Goal: Communication & Community: Share content

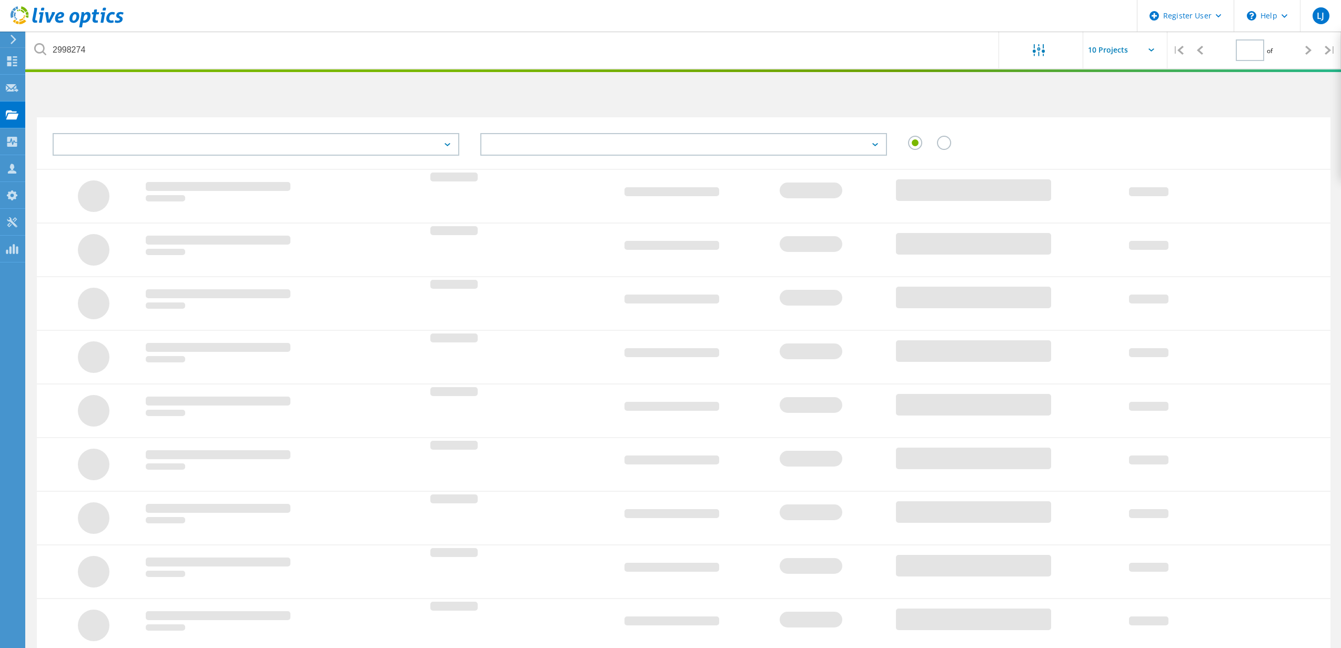
type input "1"
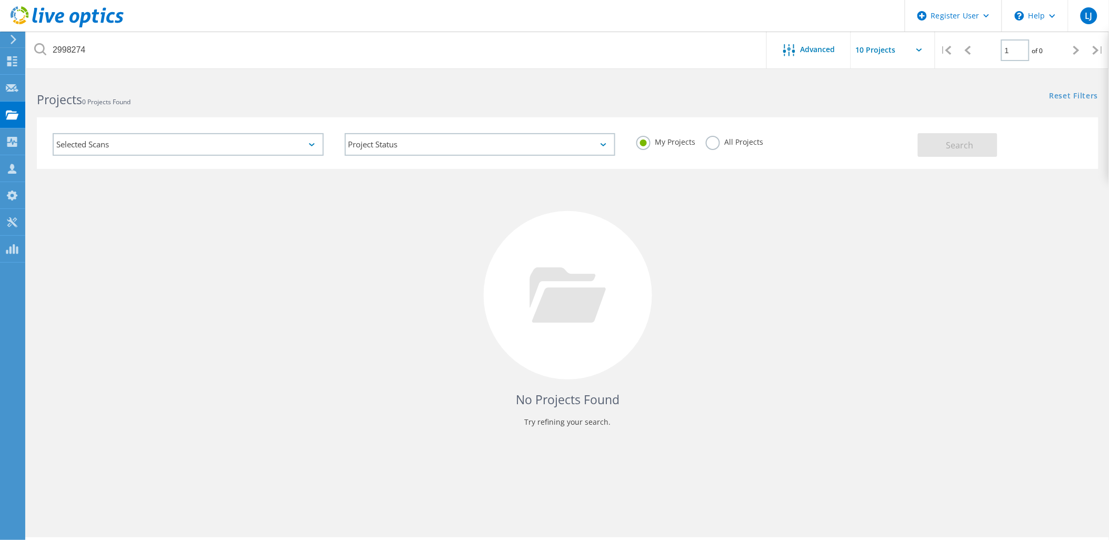
click at [16, 39] on use at bounding box center [14, 39] width 6 height 9
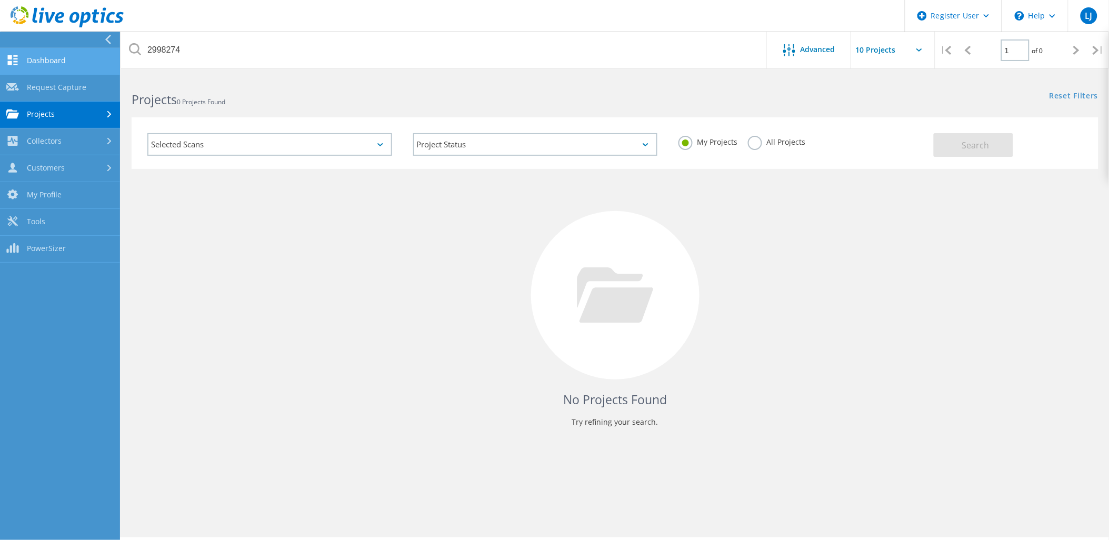
click at [16, 61] on link "Dashboard" at bounding box center [60, 61] width 120 height 27
click at [37, 64] on link "Dashboard" at bounding box center [60, 61] width 120 height 27
click at [38, 64] on link "Dashboard" at bounding box center [60, 61] width 120 height 27
click at [42, 65] on link "Dashboard" at bounding box center [60, 61] width 120 height 27
click at [225, 187] on div "No Projects Found Try refining your search." at bounding box center [615, 305] width 966 height 272
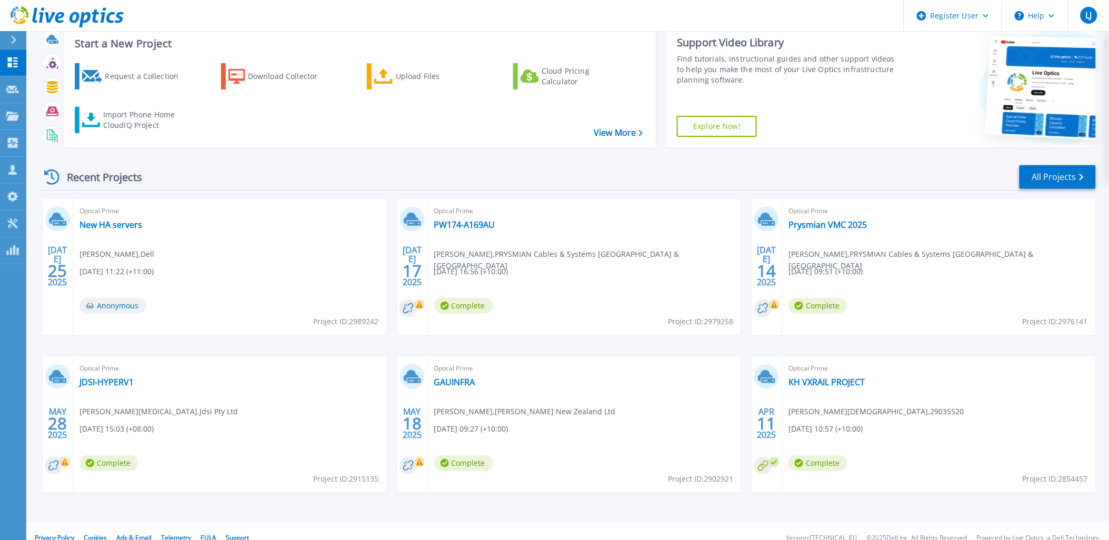
scroll to position [43, 0]
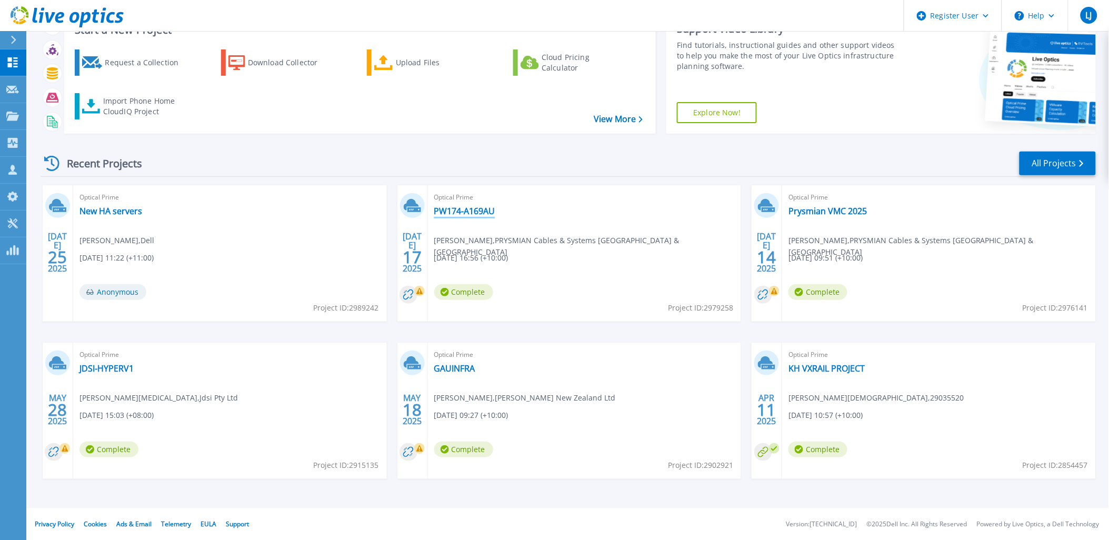
drag, startPoint x: 498, startPoint y: 206, endPoint x: 464, endPoint y: 207, distance: 33.7
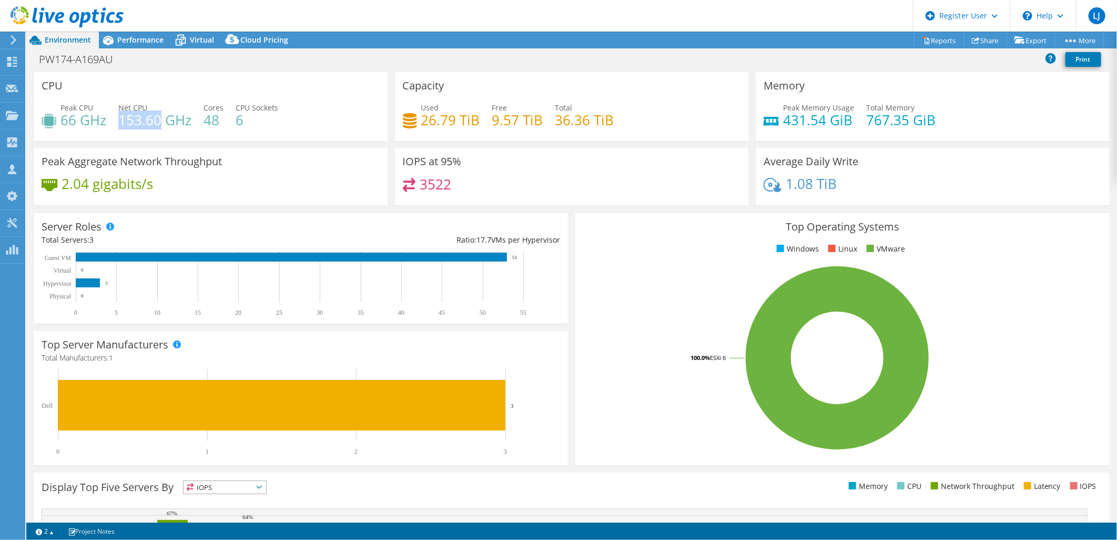
drag, startPoint x: 119, startPoint y: 117, endPoint x: 161, endPoint y: 117, distance: 41.6
click at [161, 117] on h4 "153.60 GHz" at bounding box center [154, 120] width 73 height 12
drag, startPoint x: 161, startPoint y: 117, endPoint x: 221, endPoint y: 121, distance: 60.1
click at [221, 121] on h4 "48" at bounding box center [214, 120] width 20 height 12
drag, startPoint x: 221, startPoint y: 121, endPoint x: 203, endPoint y: 96, distance: 30.8
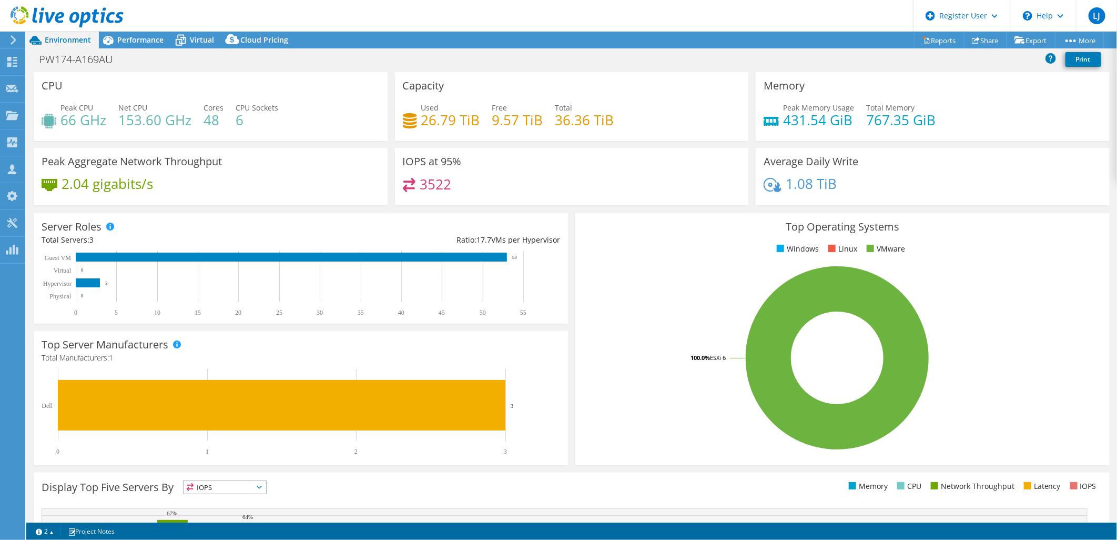
click at [203, 96] on div "CPU Peak CPU 66 GHz Net CPU 153.60 GHz Cores 48 CPU Sockets 6" at bounding box center [211, 106] width 354 height 69
drag, startPoint x: 137, startPoint y: 119, endPoint x: 149, endPoint y: 119, distance: 12.1
click at [149, 119] on h4 "153.60 GHz" at bounding box center [154, 120] width 73 height 12
drag, startPoint x: 149, startPoint y: 119, endPoint x: 100, endPoint y: 95, distance: 53.9
click at [100, 95] on div "CPU Peak CPU 66 GHz Net CPU 153.60 GHz Cores 48 CPU Sockets 6" at bounding box center [211, 106] width 354 height 69
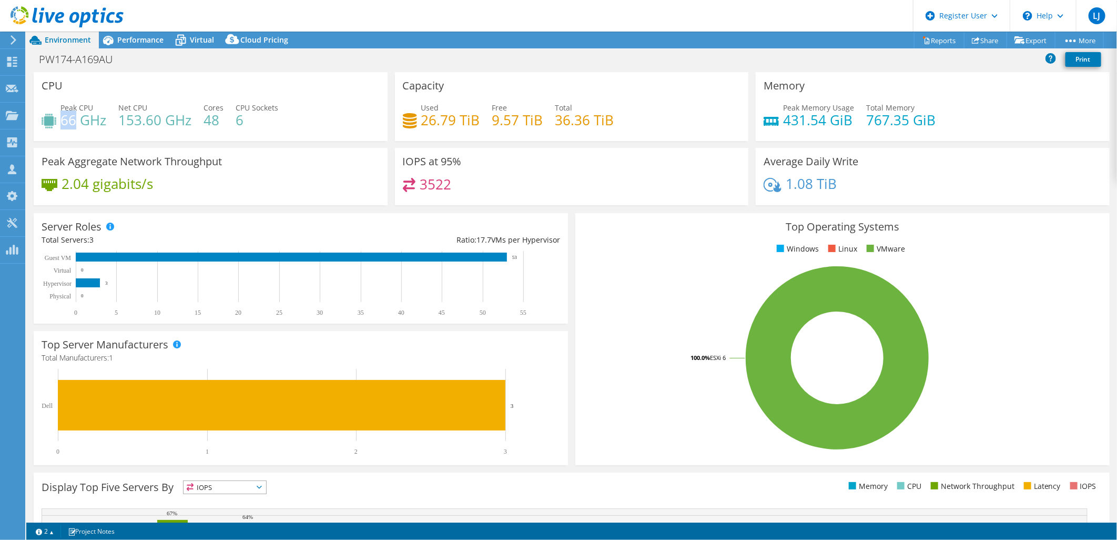
click at [77, 122] on h4 "66 GHz" at bounding box center [84, 120] width 46 height 12
drag, startPoint x: 77, startPoint y: 122, endPoint x: 138, endPoint y: 119, distance: 61.1
click at [138, 119] on h4 "153.60 GHz" at bounding box center [154, 120] width 73 height 12
drag, startPoint x: 138, startPoint y: 119, endPoint x: 107, endPoint y: 96, distance: 39.0
click at [107, 95] on div "CPU Peak CPU 66 GHz Net CPU 153.60 GHz Cores 48 CPU Sockets 6" at bounding box center [211, 106] width 354 height 69
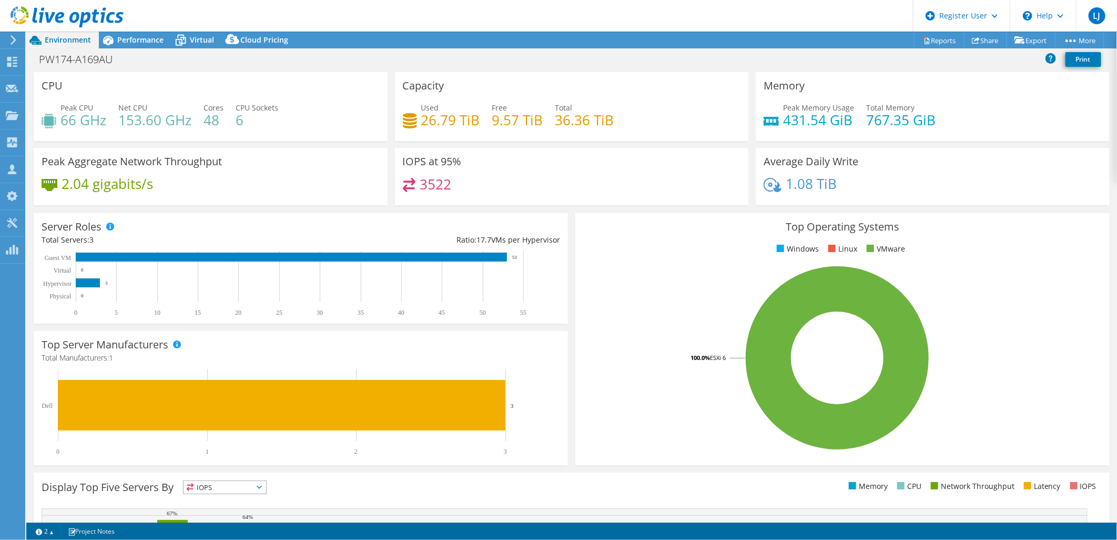
click at [819, 130] on div "Peak Memory Usage 431.54 GiB Total Memory 767.35 GiB" at bounding box center [933, 119] width 338 height 34
drag, startPoint x: 125, startPoint y: 117, endPoint x: 144, endPoint y: 120, distance: 19.1
click at [144, 120] on h4 "153.60 GHz" at bounding box center [154, 120] width 73 height 12
drag, startPoint x: 144, startPoint y: 120, endPoint x: 130, endPoint y: 130, distance: 17.3
click at [130, 130] on div "Peak CPU 66 GHz Net CPU 153.60 GHz Cores 48 CPU Sockets 6" at bounding box center [211, 119] width 338 height 34
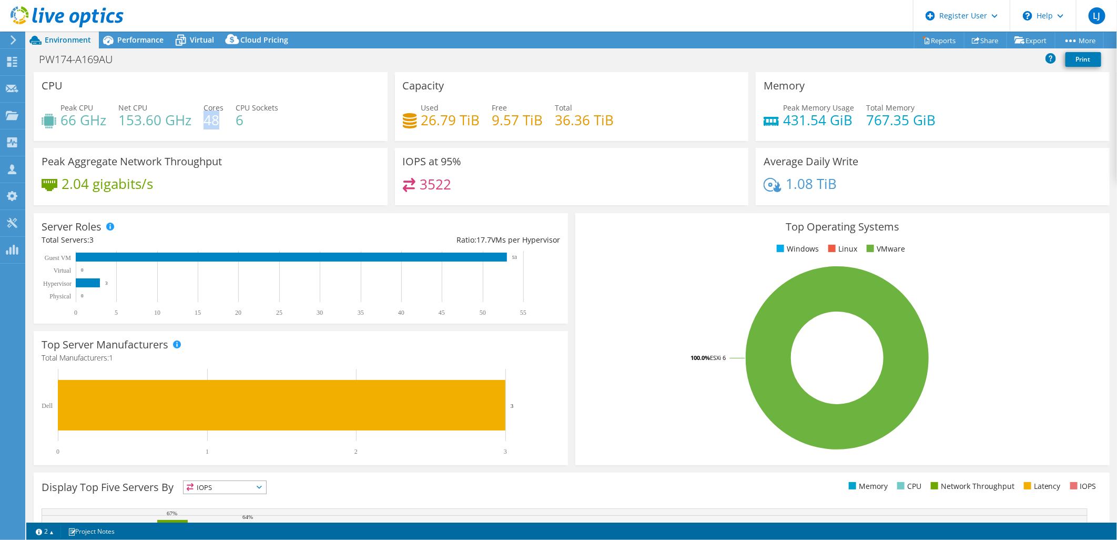
drag, startPoint x: 218, startPoint y: 120, endPoint x: 205, endPoint y: 118, distance: 12.7
click at [205, 118] on h4 "48" at bounding box center [214, 120] width 20 height 12
click at [209, 119] on h4 "48" at bounding box center [214, 120] width 20 height 12
drag, startPoint x: 66, startPoint y: 120, endPoint x: 134, endPoint y: 118, distance: 67.9
click at [134, 118] on div "Peak CPU 66 GHz Net CPU 153.60 GHz Cores 48 CPU Sockets 6" at bounding box center [211, 119] width 338 height 34
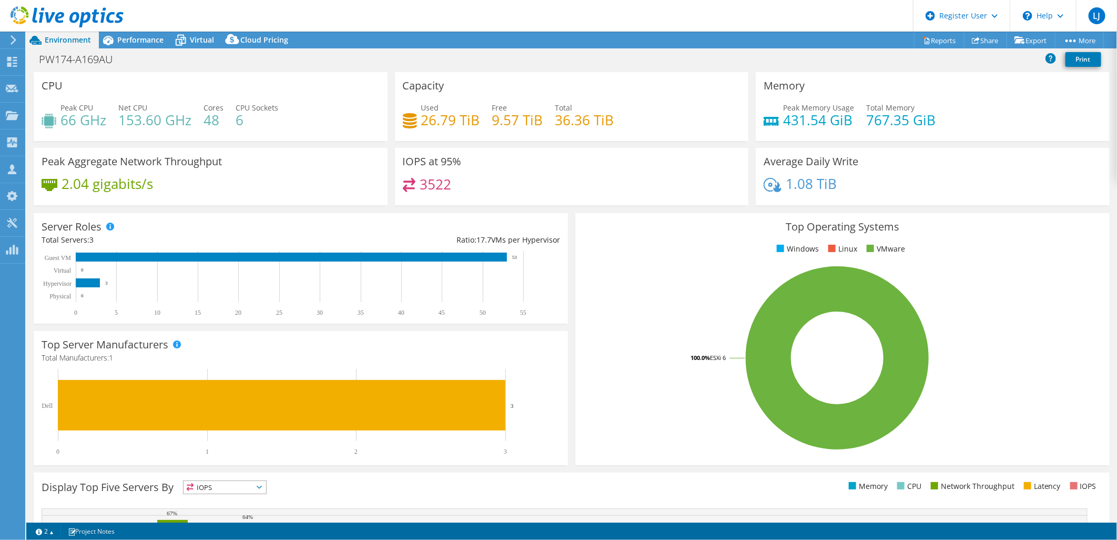
drag, startPoint x: 134, startPoint y: 118, endPoint x: 204, endPoint y: 119, distance: 70.5
click at [207, 125] on h4 "48" at bounding box center [214, 120] width 20 height 12
drag, startPoint x: 235, startPoint y: 119, endPoint x: 65, endPoint y: 119, distance: 169.9
click at [65, 119] on div "Peak CPU 66 GHz Net CPU 153.60 GHz Cores 48 CPU Sockets 6" at bounding box center [211, 119] width 338 height 34
drag, startPoint x: 65, startPoint y: 119, endPoint x: 72, endPoint y: 123, distance: 7.8
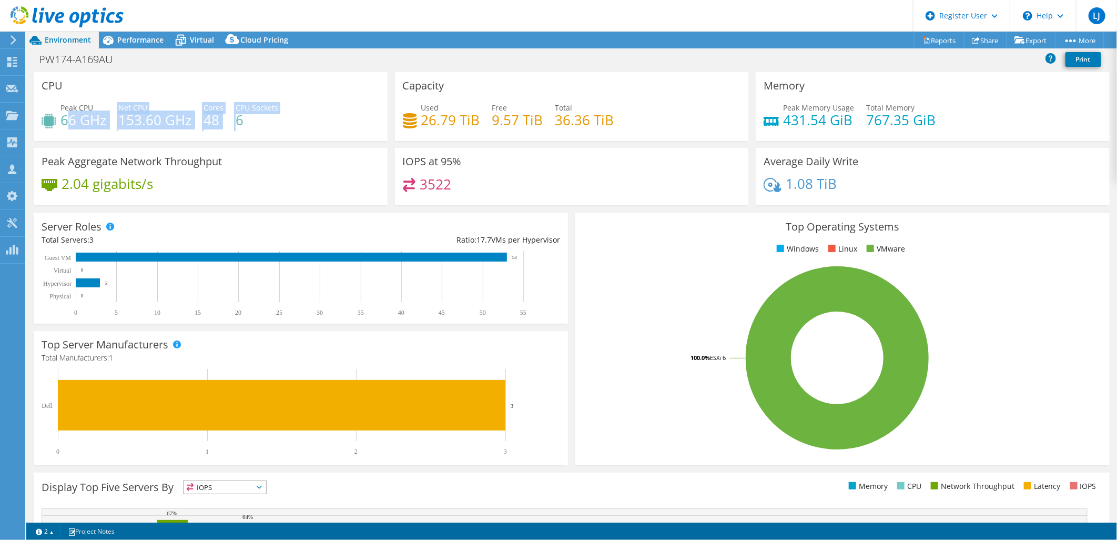
click at [72, 123] on h4 "66 GHz" at bounding box center [84, 120] width 46 height 12
click at [262, 141] on div "CPU Peak CPU 66 GHz Net CPU 153.60 GHz Cores 48 CPU Sockets 6" at bounding box center [210, 110] width 361 height 76
click at [480, 122] on div "Used 26.79 TiB Free 9.57 TiB Total 36.36 TiB" at bounding box center [572, 119] width 338 height 34
click at [726, 154] on div "IOPS at 95% 3522" at bounding box center [572, 176] width 354 height 57
drag, startPoint x: 848, startPoint y: 122, endPoint x: 780, endPoint y: 116, distance: 68.1
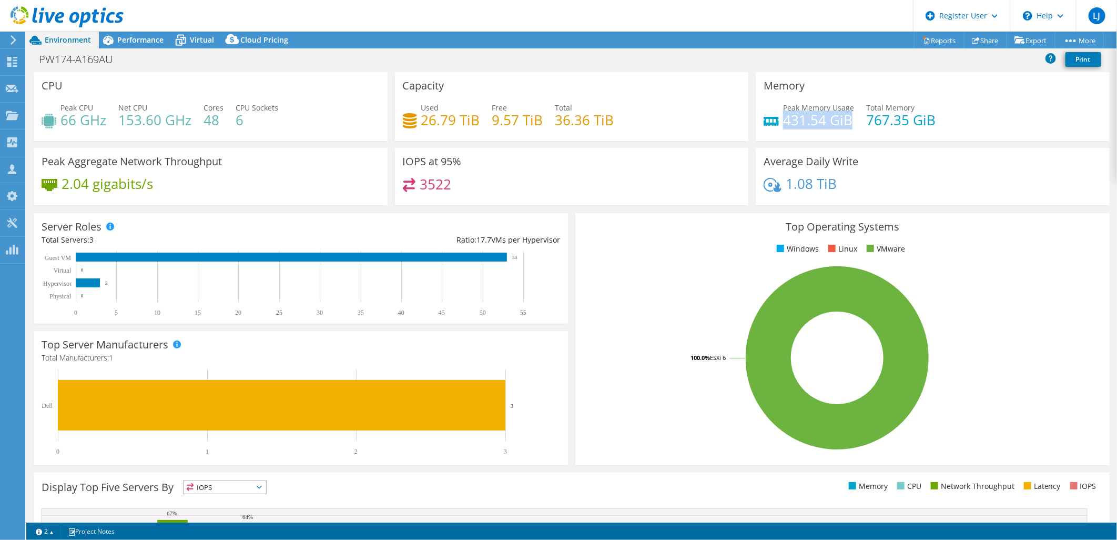
click at [783, 116] on h4 "431.54 GiB" at bounding box center [818, 120] width 71 height 12
drag, startPoint x: 780, startPoint y: 116, endPoint x: 807, endPoint y: 128, distance: 29.4
click at [807, 128] on div "Peak Memory Usage 431.54 GiB Total Memory 767.35 GiB" at bounding box center [933, 119] width 338 height 34
click at [847, 117] on h4 "431.54 GiB" at bounding box center [818, 120] width 71 height 12
drag, startPoint x: 848, startPoint y: 118, endPoint x: 785, endPoint y: 122, distance: 62.7
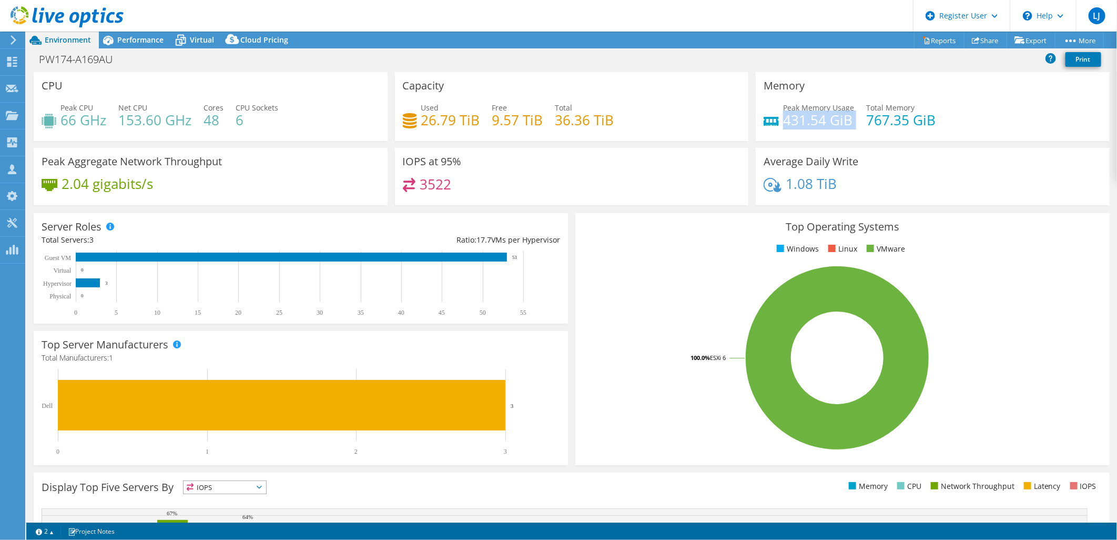
click at [785, 122] on h4 "431.54 GiB" at bounding box center [818, 120] width 71 height 12
copy div "431.54 GiB"
drag, startPoint x: 452, startPoint y: 122, endPoint x: 421, endPoint y: 127, distance: 31.5
click at [421, 126] on h4 "26.79 TiB" at bounding box center [450, 120] width 59 height 12
copy h4 "26.79"
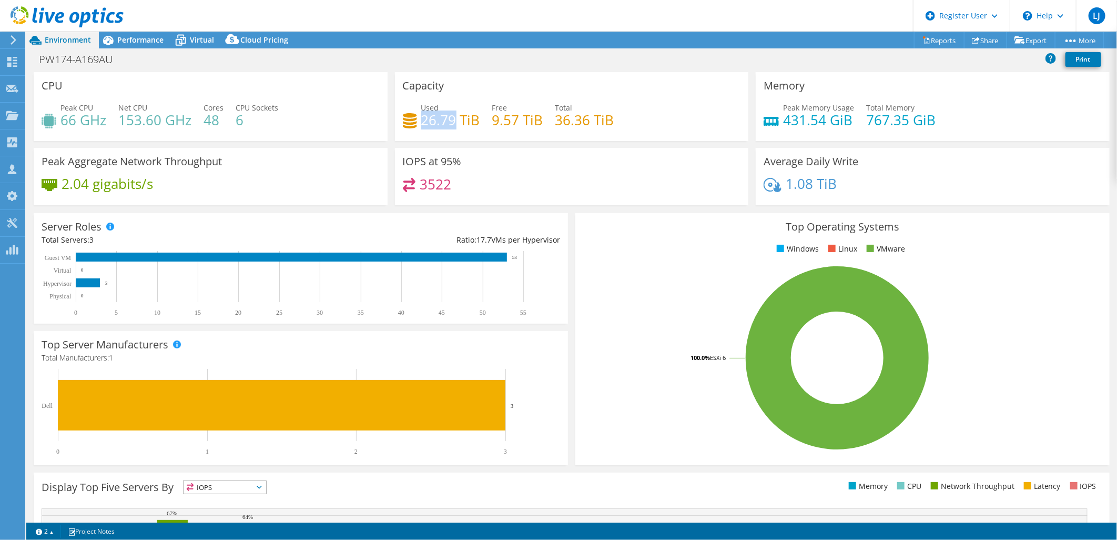
drag, startPoint x: 786, startPoint y: 14, endPoint x: 843, endPoint y: 17, distance: 57.4
click at [786, 14] on header "LJ Dell User Luke Jones Luke.J@Dell.com Dell My Profile Log Out \n Help Explore…" at bounding box center [558, 16] width 1117 height 32
click at [454, 122] on h4 "26.79 TiB" at bounding box center [450, 120] width 59 height 12
drag, startPoint x: 449, startPoint y: 119, endPoint x: 422, endPoint y: 121, distance: 27.4
click at [422, 121] on h4 "26.79 TiB" at bounding box center [450, 120] width 59 height 12
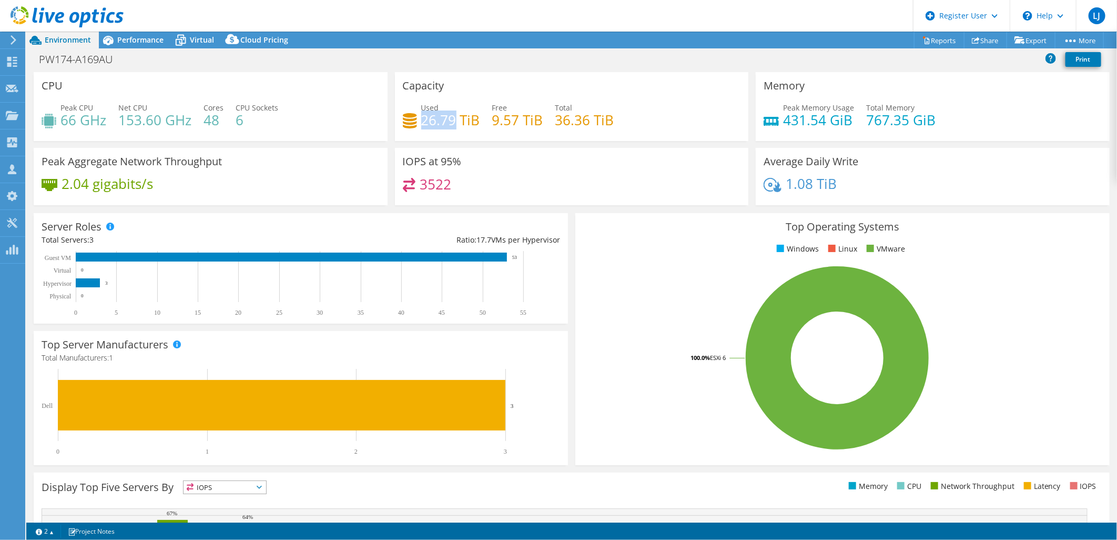
copy h4 "26.79"
click at [782, 137] on div "Memory Peak Memory Usage 431.54 GiB Total Memory 767.35 GiB" at bounding box center [933, 106] width 354 height 69
drag, startPoint x: 844, startPoint y: 120, endPoint x: 778, endPoint y: 121, distance: 66.3
click at [783, 121] on h4 "431.54 GiB" at bounding box center [818, 120] width 71 height 12
copy h4 "431.54 GiB"
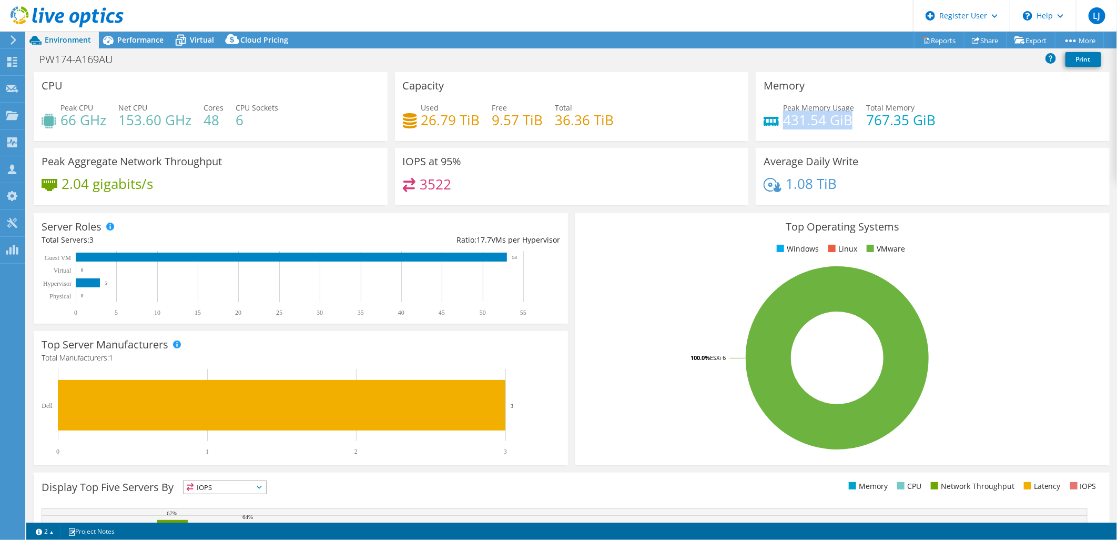
click at [786, 119] on h4 "431.54 GiB" at bounding box center [818, 120] width 71 height 12
drag, startPoint x: 864, startPoint y: 118, endPoint x: 921, endPoint y: 117, distance: 57.4
click at [921, 117] on h4 "767.35 GiB" at bounding box center [901, 120] width 69 height 12
drag, startPoint x: 921, startPoint y: 117, endPoint x: 853, endPoint y: 119, distance: 67.4
click at [851, 119] on div "Peak Memory Usage 431.54 GiB Total Memory 767.35 GiB" at bounding box center [933, 119] width 338 height 34
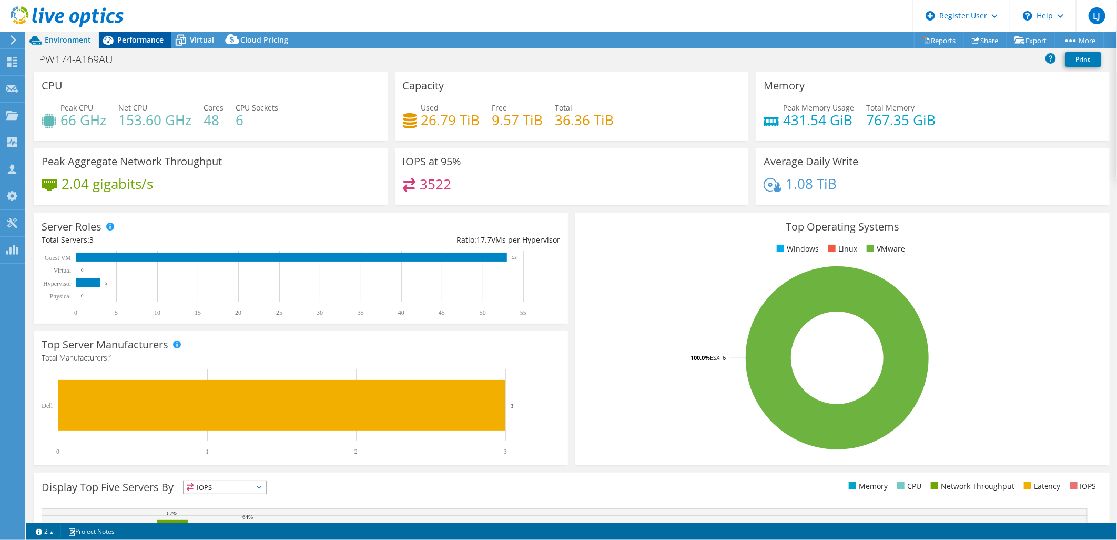
click at [139, 42] on span "Performance" at bounding box center [140, 40] width 46 height 10
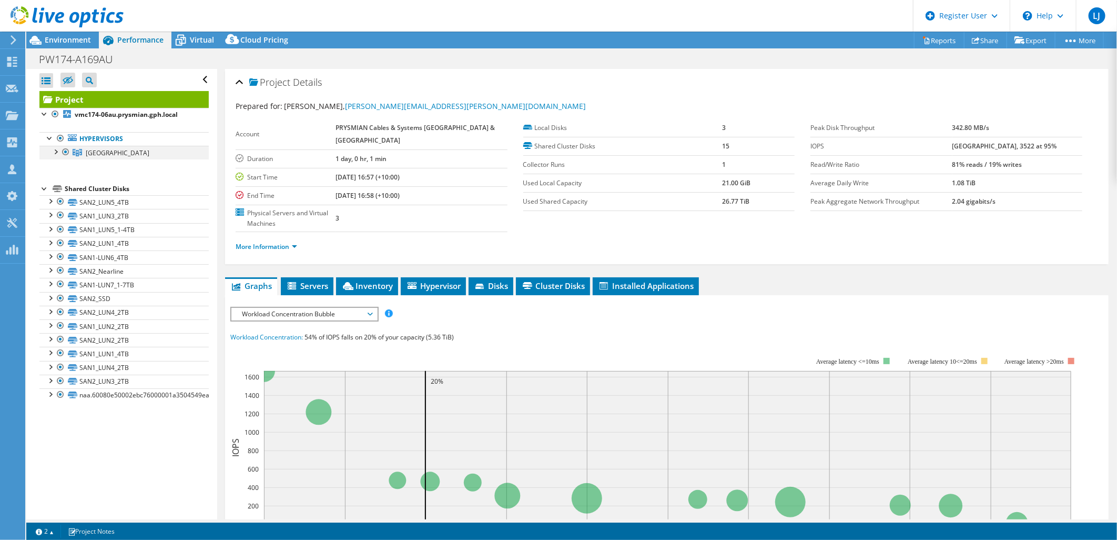
click at [56, 154] on div at bounding box center [55, 151] width 11 height 11
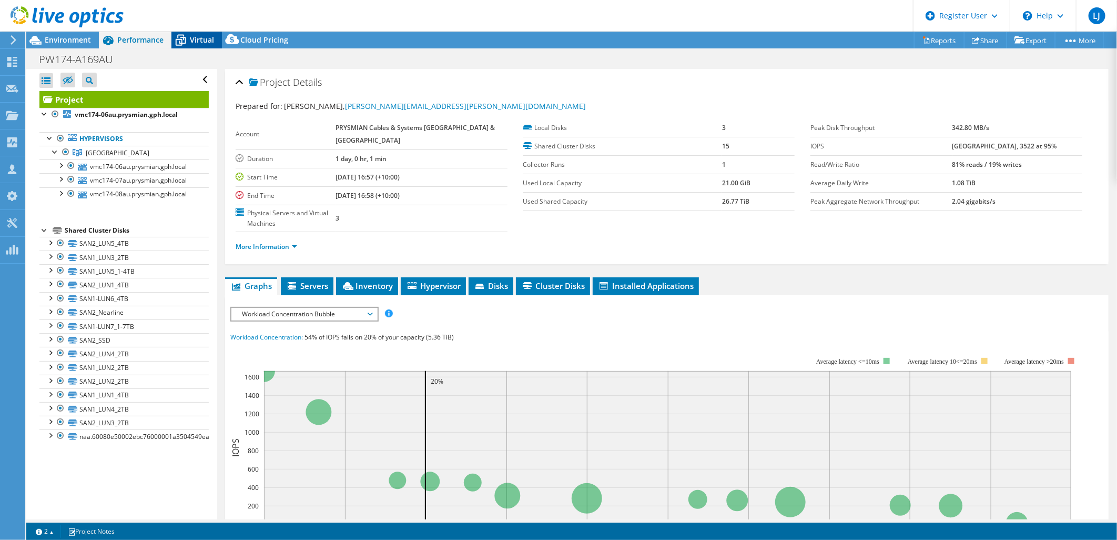
click at [204, 36] on span "Virtual" at bounding box center [202, 40] width 24 height 10
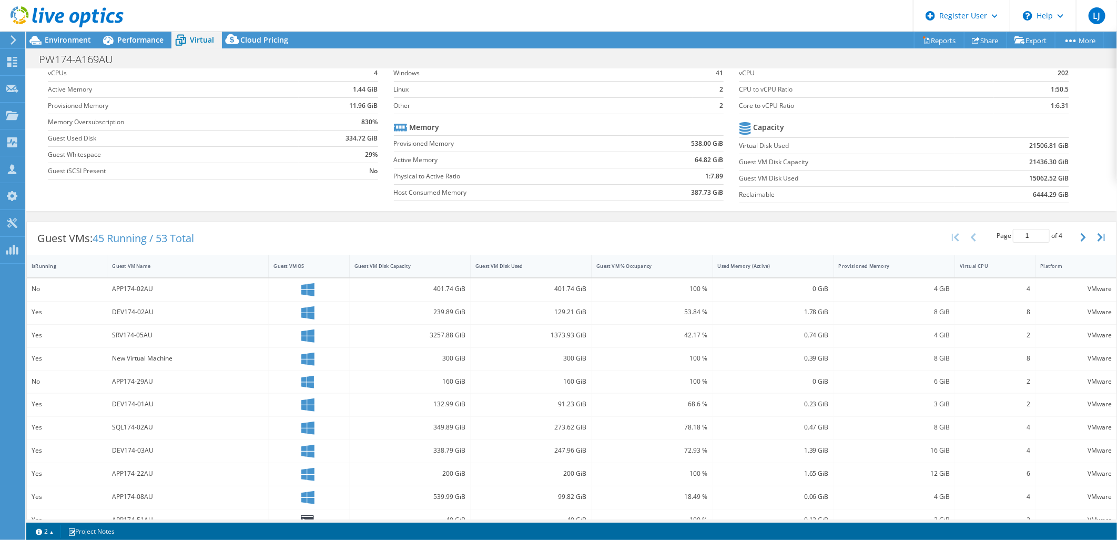
scroll to position [117, 0]
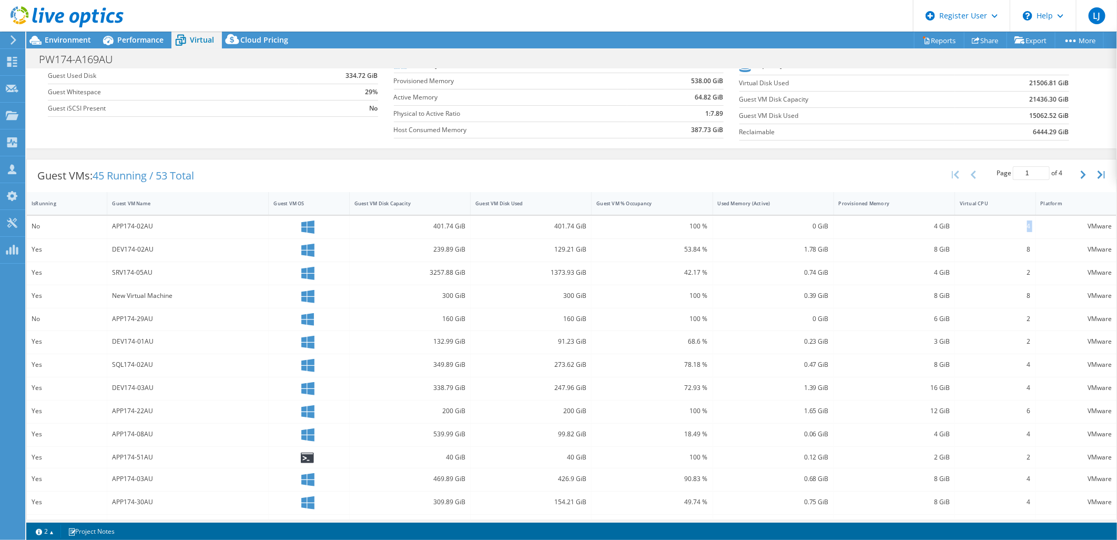
drag, startPoint x: 1020, startPoint y: 225, endPoint x: 1030, endPoint y: 224, distance: 10.0
click at [1030, 224] on div "No APP174-02AU 401.74 GiB 401.74 GiB 100 % 0 GiB 4 GiB 4 VMware" at bounding box center [572, 227] width 1090 height 23
drag, startPoint x: 917, startPoint y: 225, endPoint x: 965, endPoint y: 232, distance: 49.5
click at [965, 232] on div "No APP174-02AU 401.74 GiB 401.74 GiB 100 % 0 GiB 4 GiB 4 VMware" at bounding box center [572, 227] width 1090 height 23
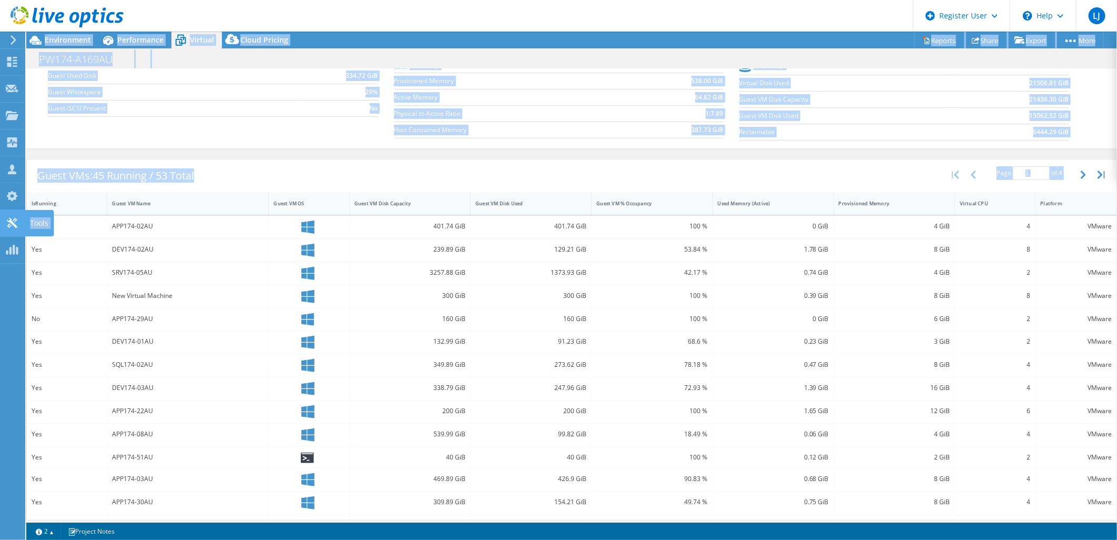
drag, startPoint x: 52, startPoint y: 216, endPoint x: 12, endPoint y: 218, distance: 39.5
click at [12, 218] on div "LJ Dell User Luke Jones Luke.J@Dell.com Dell My Profile Log Out \n Help Explore…" at bounding box center [558, 270] width 1117 height 540
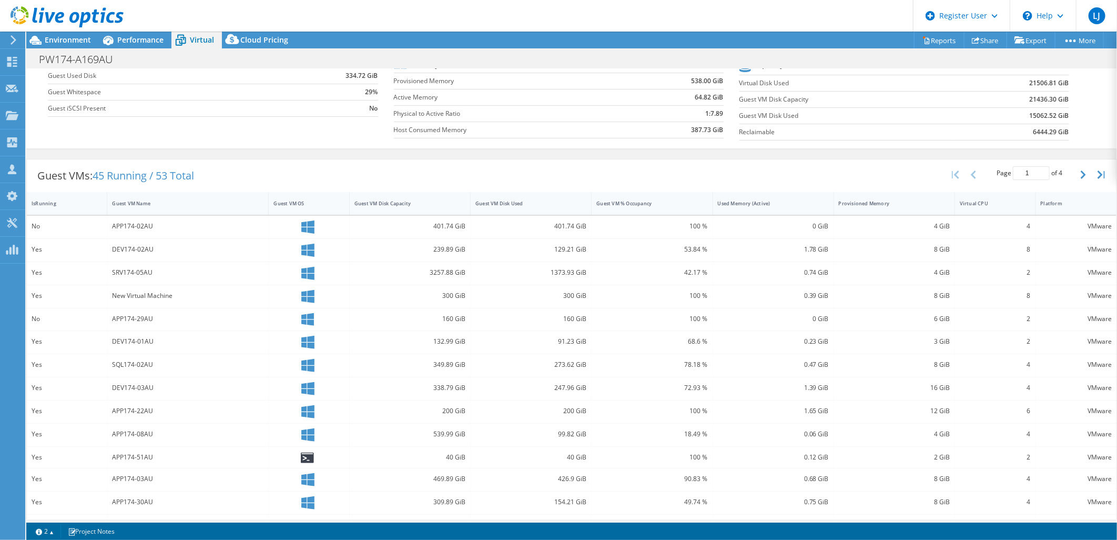
click at [786, 222] on div "0 GiB" at bounding box center [773, 226] width 111 height 12
click at [828, 218] on div "No APP174-02AU 401.74 GiB 401.74 GiB 100 % 0 GiB 4 GiB 4 VMware" at bounding box center [572, 227] width 1090 height 23
drag, startPoint x: 424, startPoint y: 249, endPoint x: 455, endPoint y: 250, distance: 31.1
click at [455, 250] on div "239.89 GiB" at bounding box center [410, 250] width 111 height 12
drag, startPoint x: 455, startPoint y: 250, endPoint x: 435, endPoint y: 327, distance: 78.9
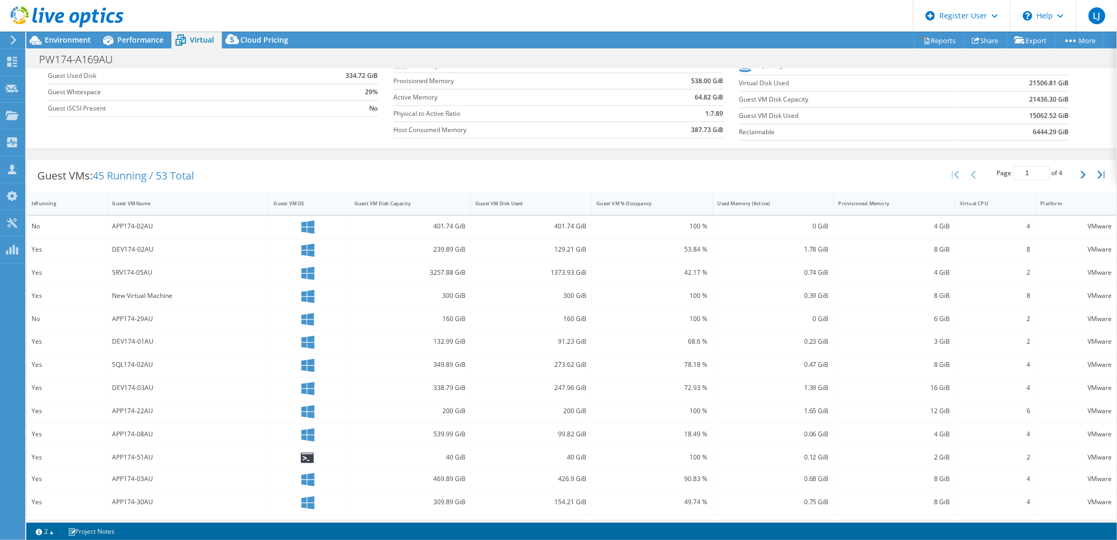
click at [435, 327] on div "160 GiB" at bounding box center [410, 319] width 121 height 23
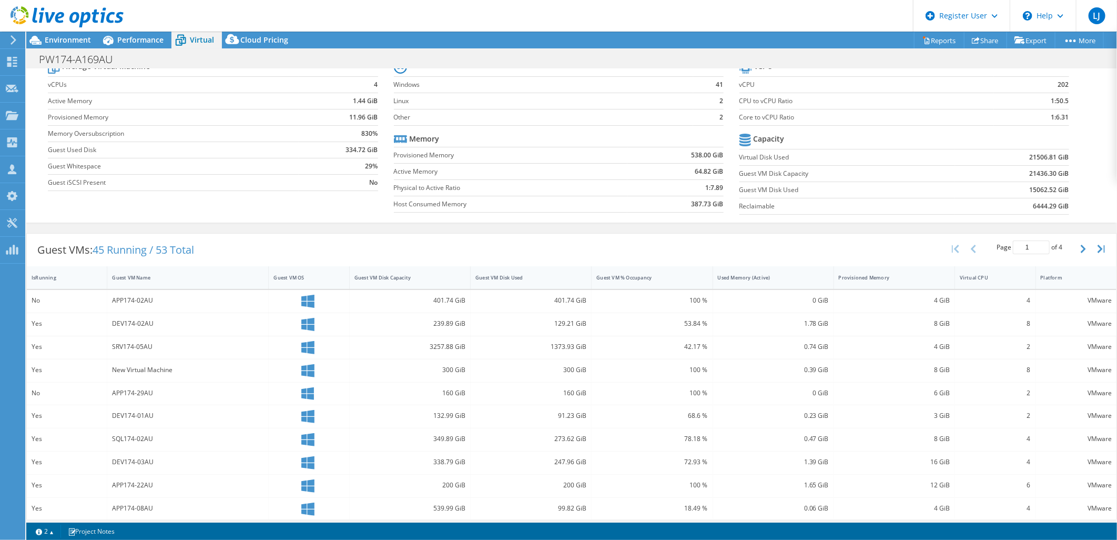
scroll to position [58, 0]
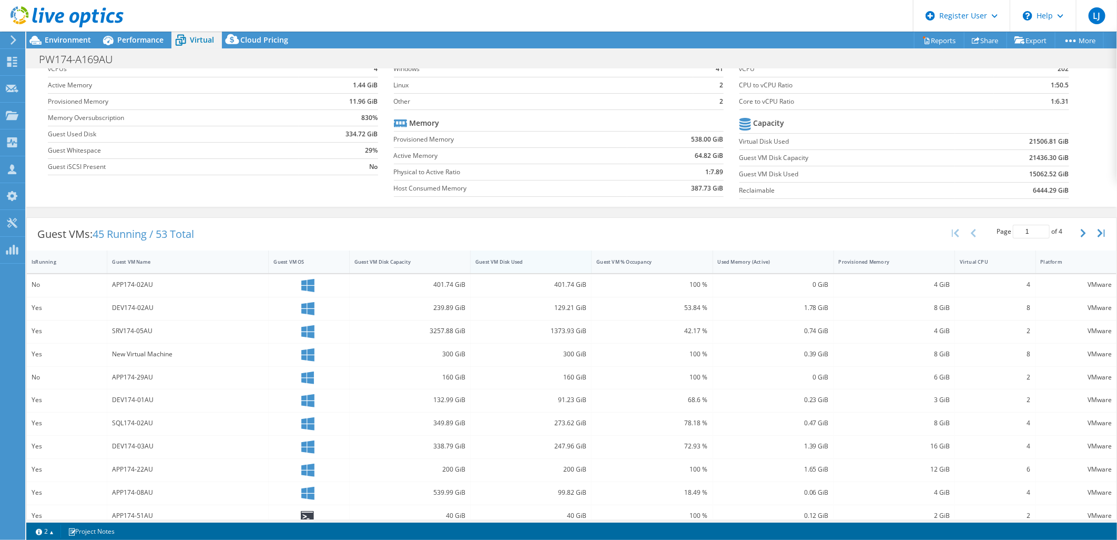
click at [521, 265] on div "Guest VM Disk Used" at bounding box center [525, 262] width 108 height 16
click at [522, 261] on div "Guest VM Disk Used" at bounding box center [525, 261] width 98 height 7
drag, startPoint x: 546, startPoint y: 288, endPoint x: 575, endPoint y: 289, distance: 29.5
click at [575, 289] on div "4021.45 GiB" at bounding box center [531, 285] width 111 height 12
drag, startPoint x: 575, startPoint y: 289, endPoint x: 571, endPoint y: 309, distance: 19.8
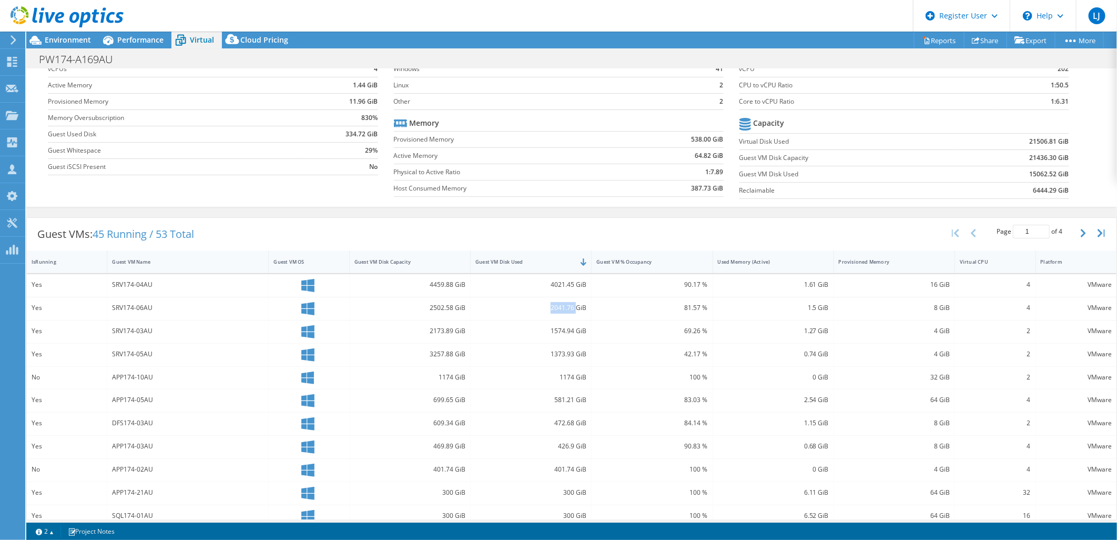
click at [571, 309] on div "2041.76 GiB" at bounding box center [531, 308] width 111 height 12
drag, startPoint x: 571, startPoint y: 309, endPoint x: 572, endPoint y: 340, distance: 31.0
click at [572, 340] on div "1574.94 GiB" at bounding box center [531, 331] width 121 height 23
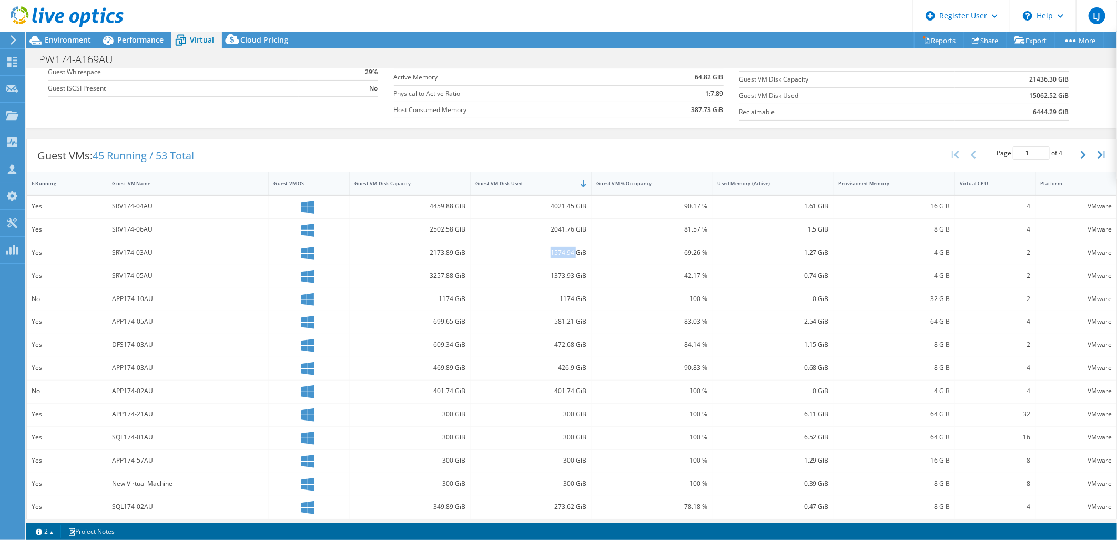
scroll to position [165, 0]
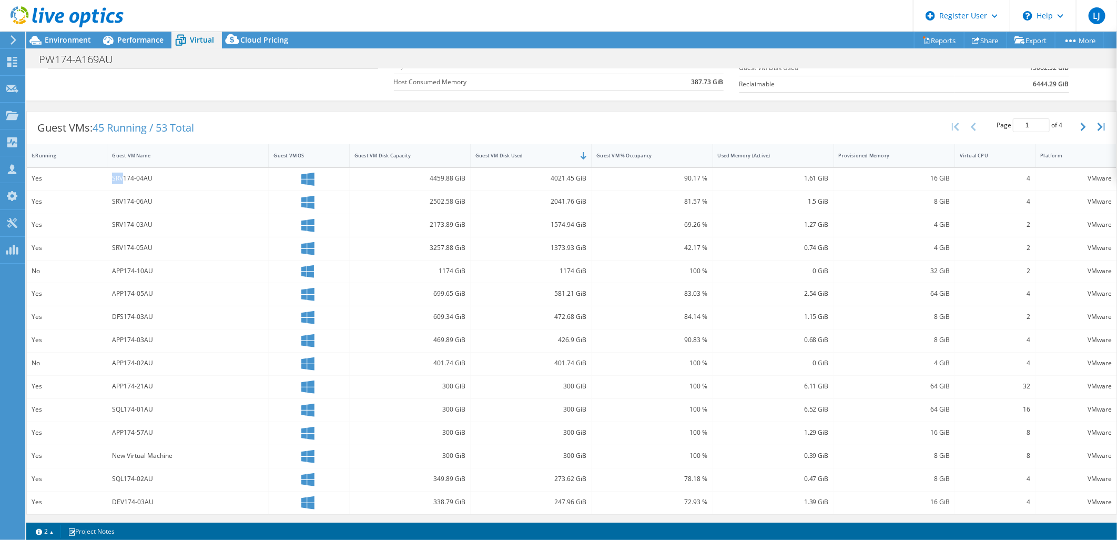
drag, startPoint x: 112, startPoint y: 179, endPoint x: 122, endPoint y: 176, distance: 10.5
click at [122, 176] on div "SRV174-04AU" at bounding box center [188, 179] width 152 height 12
drag, startPoint x: 122, startPoint y: 176, endPoint x: 141, endPoint y: 175, distance: 19.5
click at [141, 175] on div "SRV174-04AU" at bounding box center [188, 179] width 152 height 12
drag, startPoint x: 111, startPoint y: 269, endPoint x: 122, endPoint y: 269, distance: 10.5
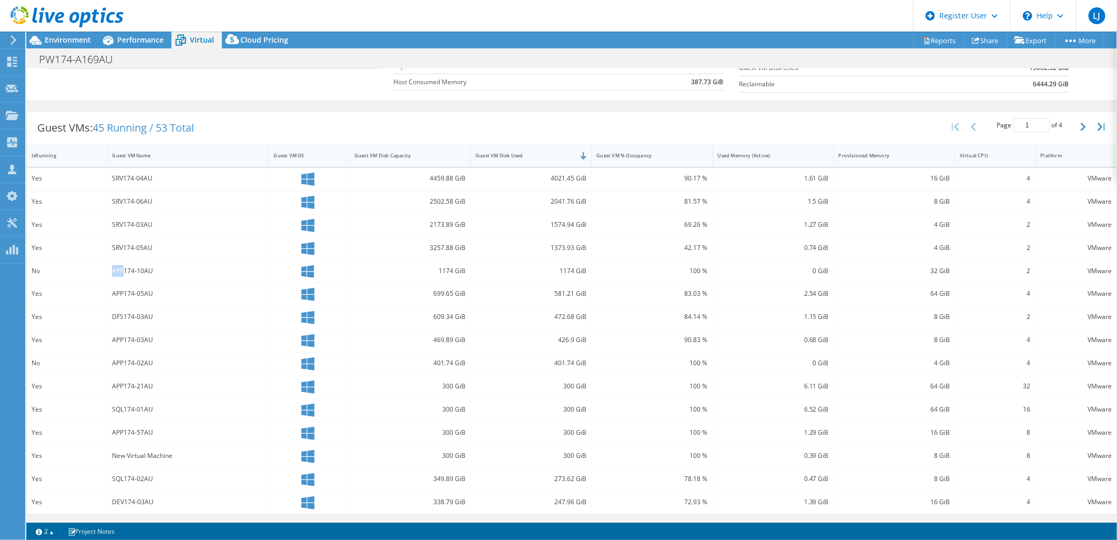
click at [122, 269] on div "APP174-10AU" at bounding box center [188, 271] width 162 height 23
drag, startPoint x: 122, startPoint y: 269, endPoint x: 122, endPoint y: 318, distance: 49.5
click at [122, 318] on div "DFS174-03AU" at bounding box center [188, 317] width 152 height 12
drag, startPoint x: 108, startPoint y: 410, endPoint x: 122, endPoint y: 411, distance: 14.2
click at [122, 411] on div "SQL174-01AU" at bounding box center [188, 410] width 162 height 23
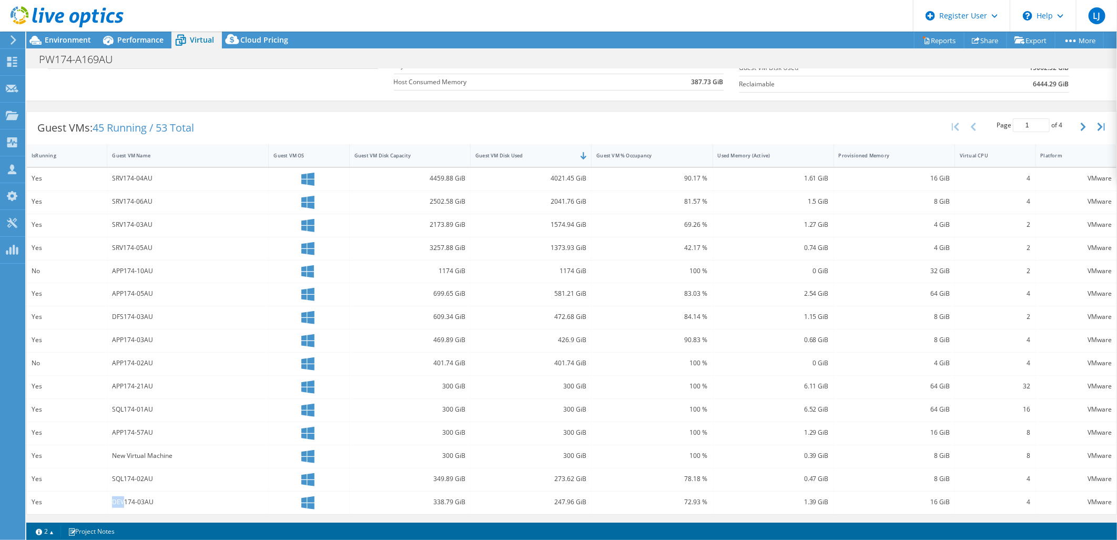
drag, startPoint x: 122, startPoint y: 411, endPoint x: 123, endPoint y: 505, distance: 94.2
click at [123, 505] on div "DEV174-03AU" at bounding box center [188, 502] width 152 height 12
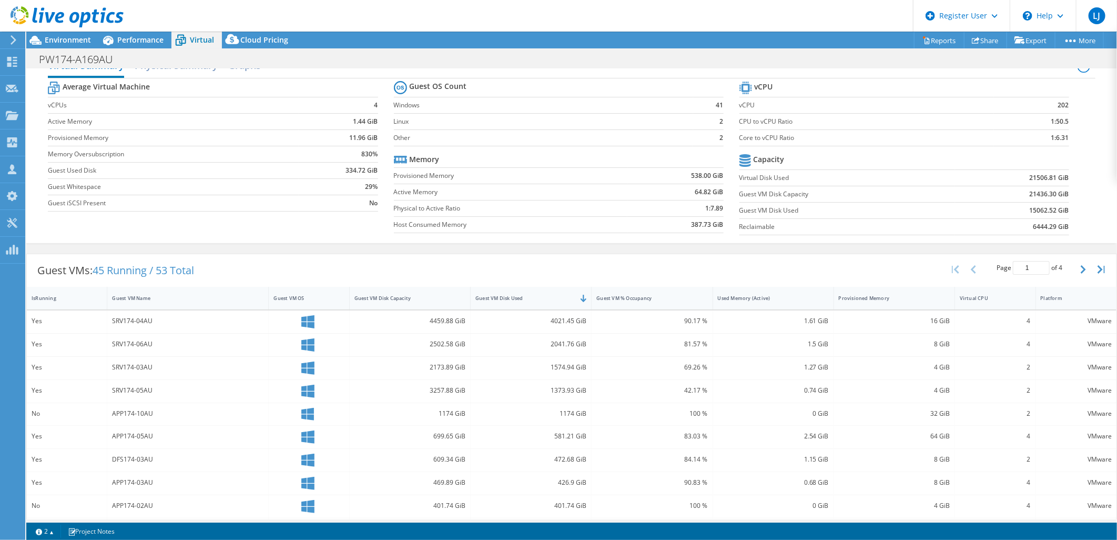
scroll to position [0, 0]
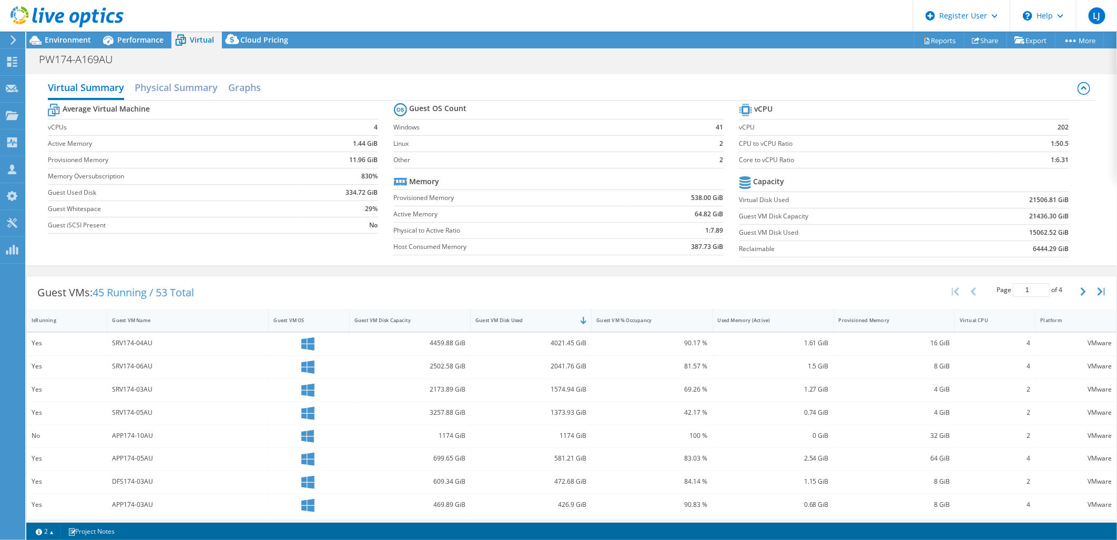
click at [15, 37] on icon at bounding box center [13, 39] width 8 height 9
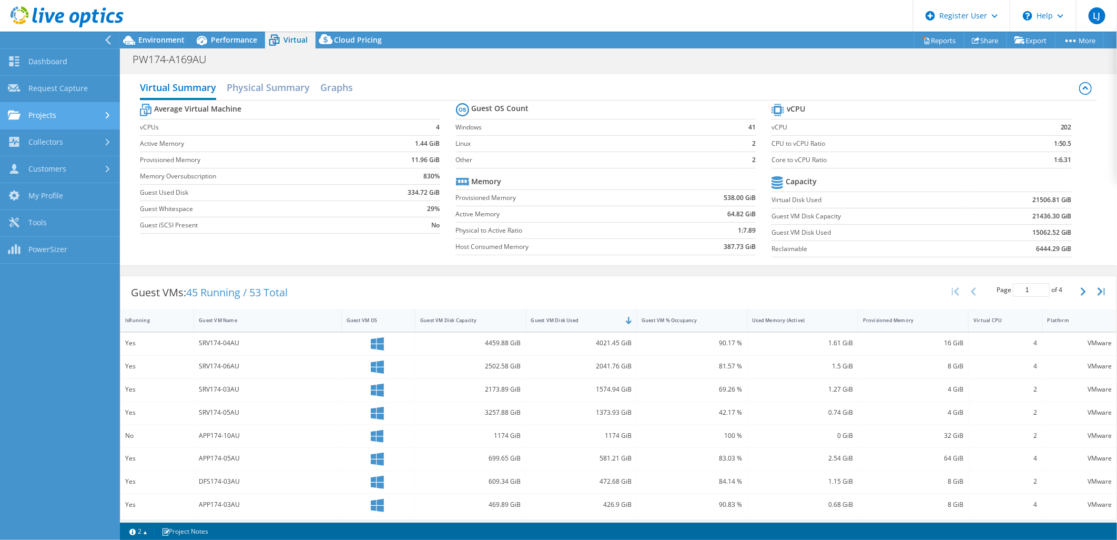
click at [61, 117] on link "Projects" at bounding box center [60, 116] width 120 height 27
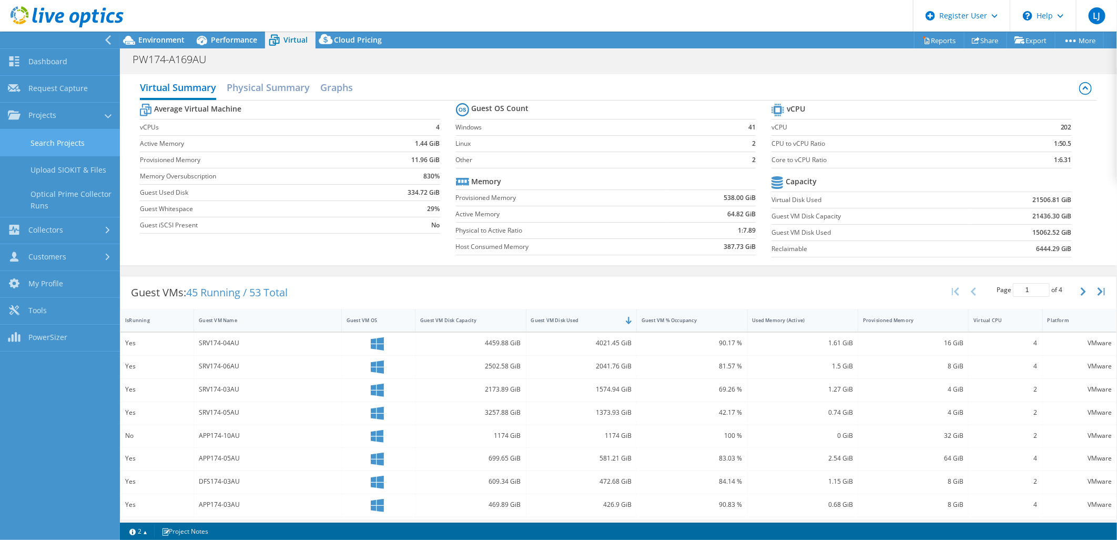
click at [67, 140] on link "Search Projects" at bounding box center [60, 142] width 120 height 27
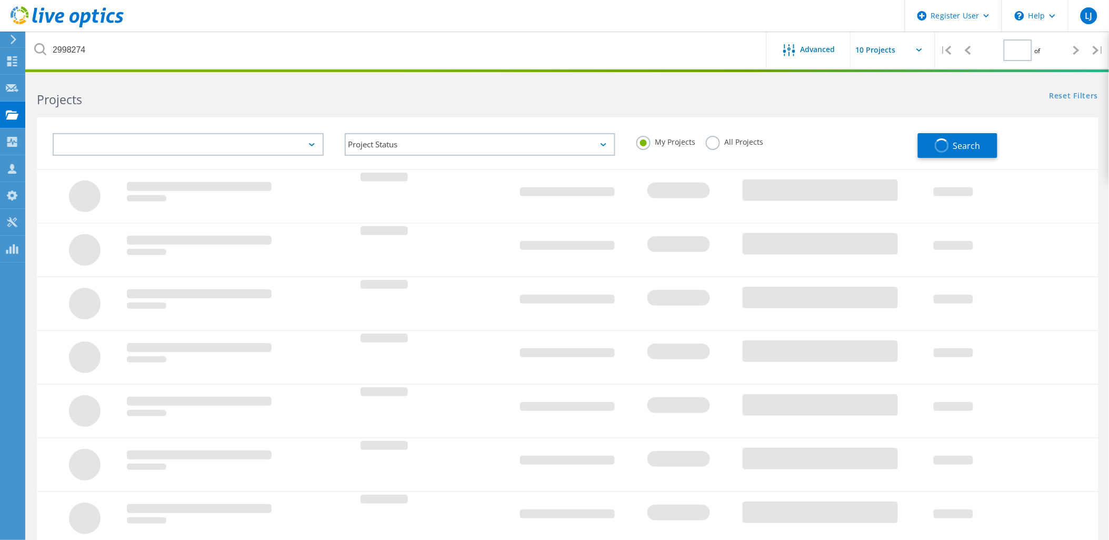
type input "1"
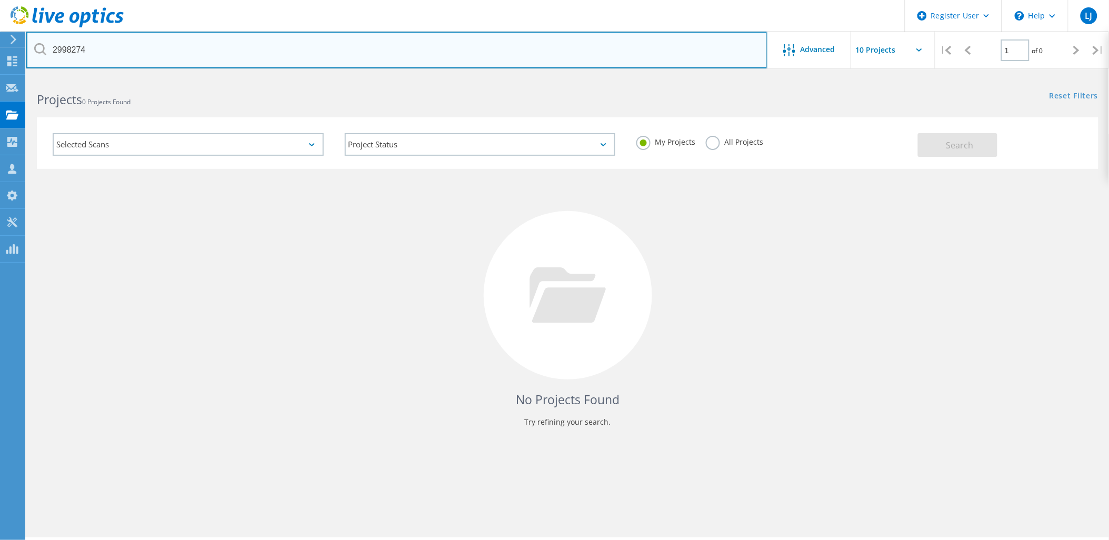
click at [219, 56] on input "2998274" at bounding box center [396, 50] width 741 height 37
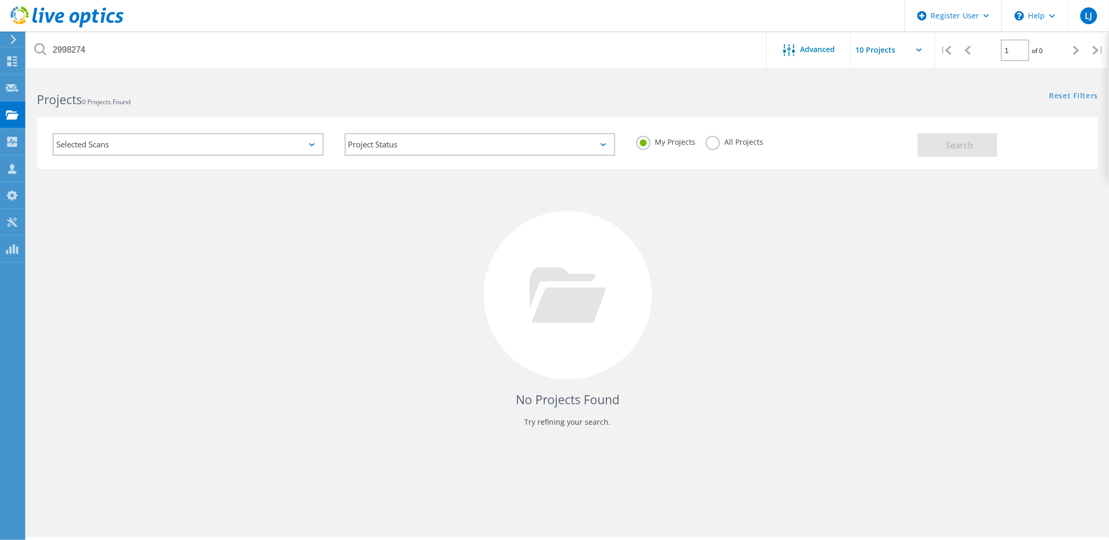
click at [805, 108] on div "Selected Scans Project Status In Progress Complete Published Anonymous Archived…" at bounding box center [567, 136] width 1082 height 65
click at [718, 145] on label "All Projects" at bounding box center [734, 141] width 57 height 10
click at [0, 0] on input "All Projects" at bounding box center [0, 0] width 0 height 0
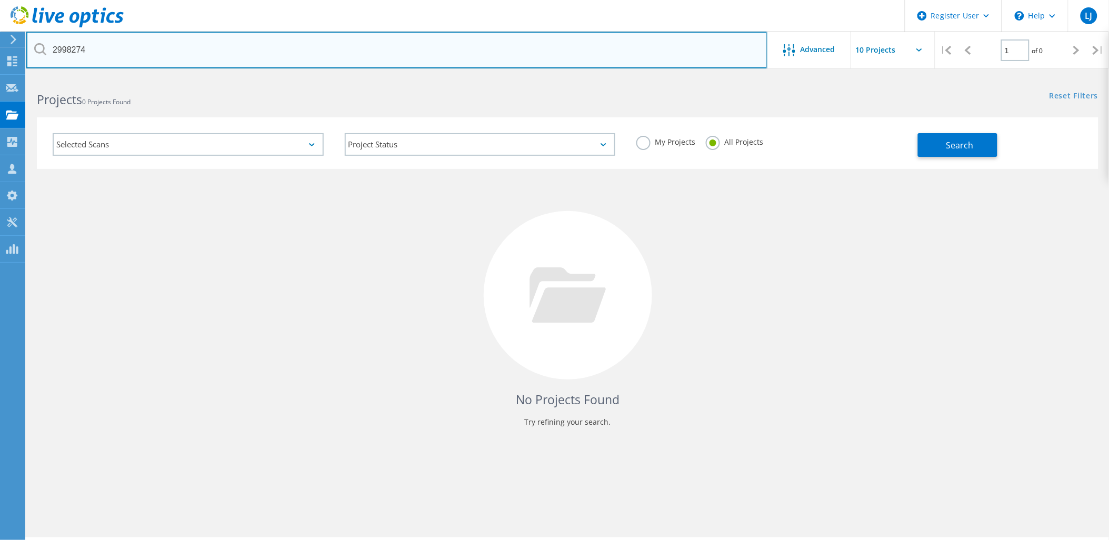
click at [435, 34] on input "2998274" at bounding box center [396, 50] width 741 height 37
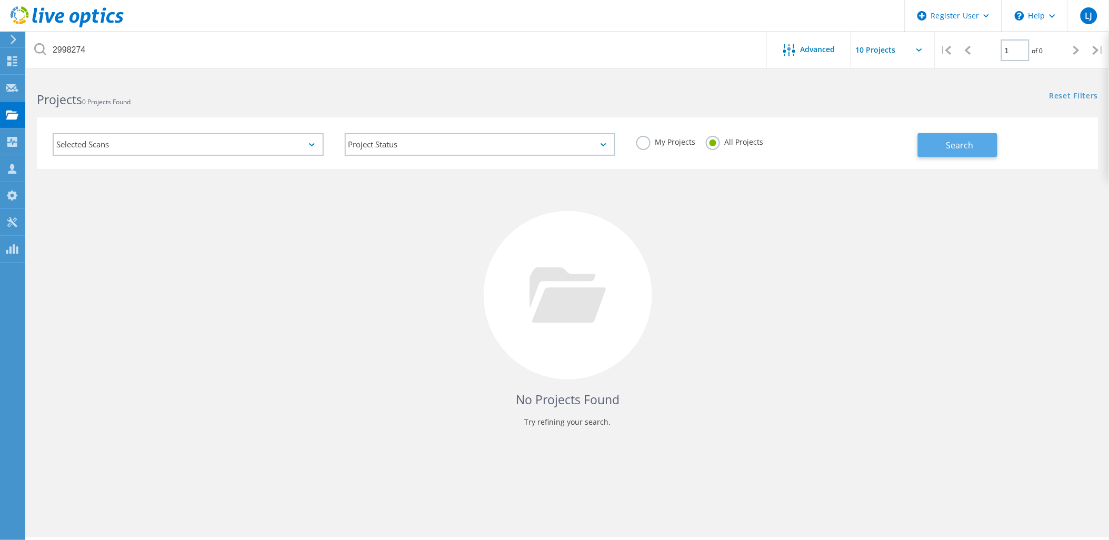
click at [964, 149] on span "Search" at bounding box center [959, 145] width 27 height 12
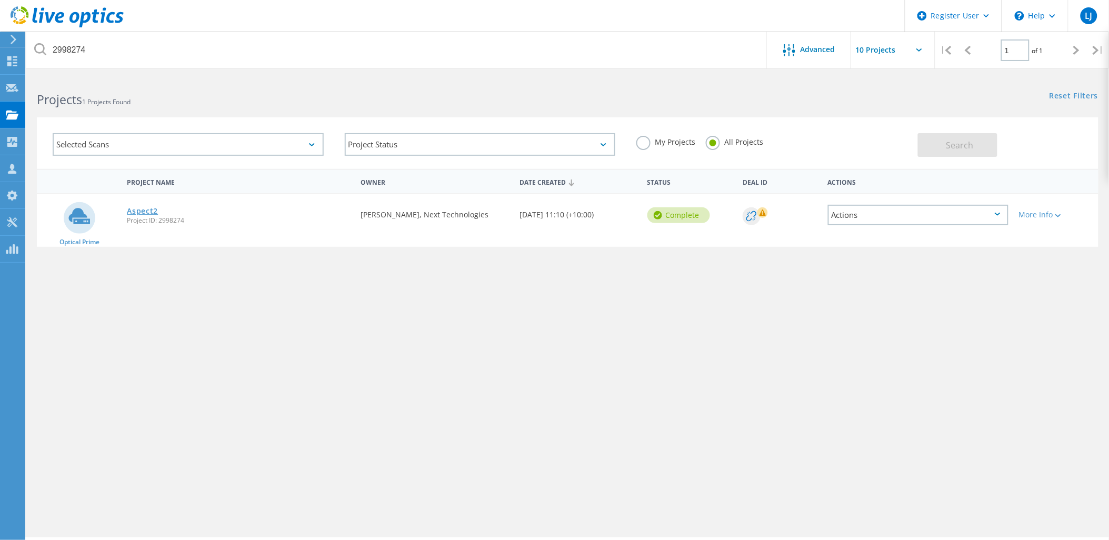
click at [149, 207] on link "Aspect2" at bounding box center [142, 210] width 31 height 7
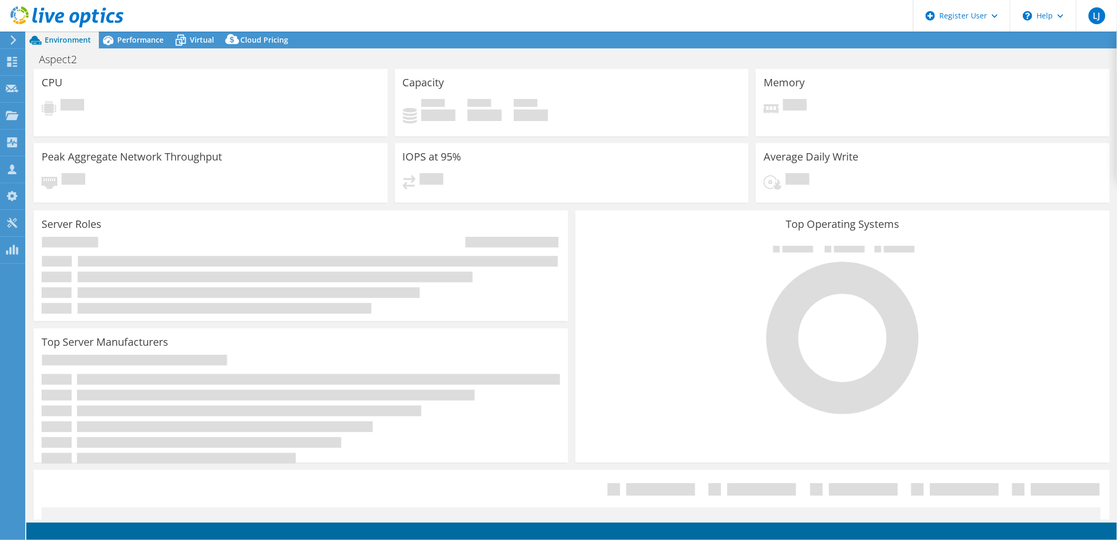
select select "[GEOGRAPHIC_DATA]"
select select "AUD"
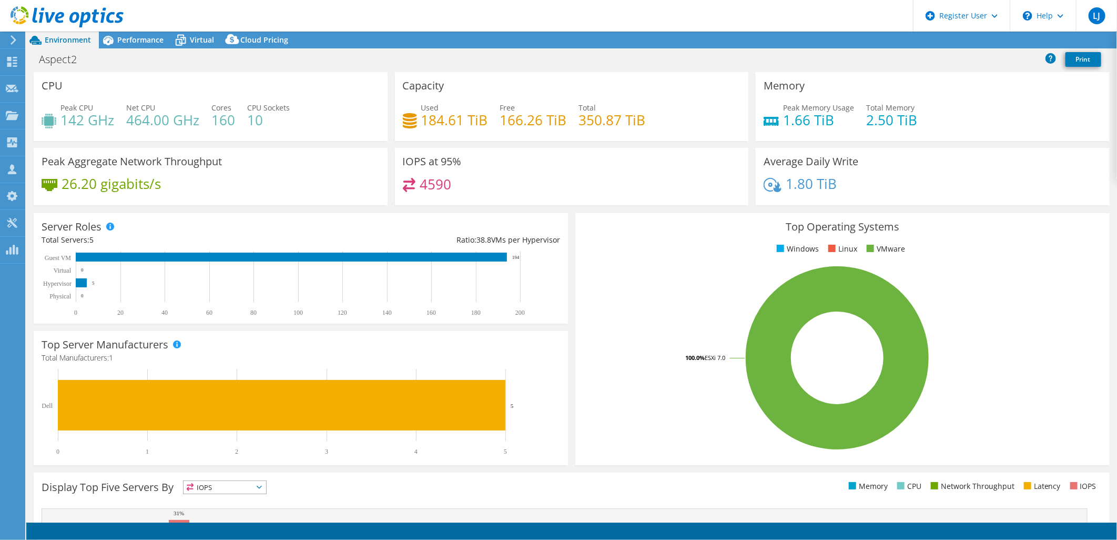
drag, startPoint x: 201, startPoint y: 43, endPoint x: 209, endPoint y: 62, distance: 21.2
click at [201, 44] on span "Virtual" at bounding box center [202, 40] width 24 height 10
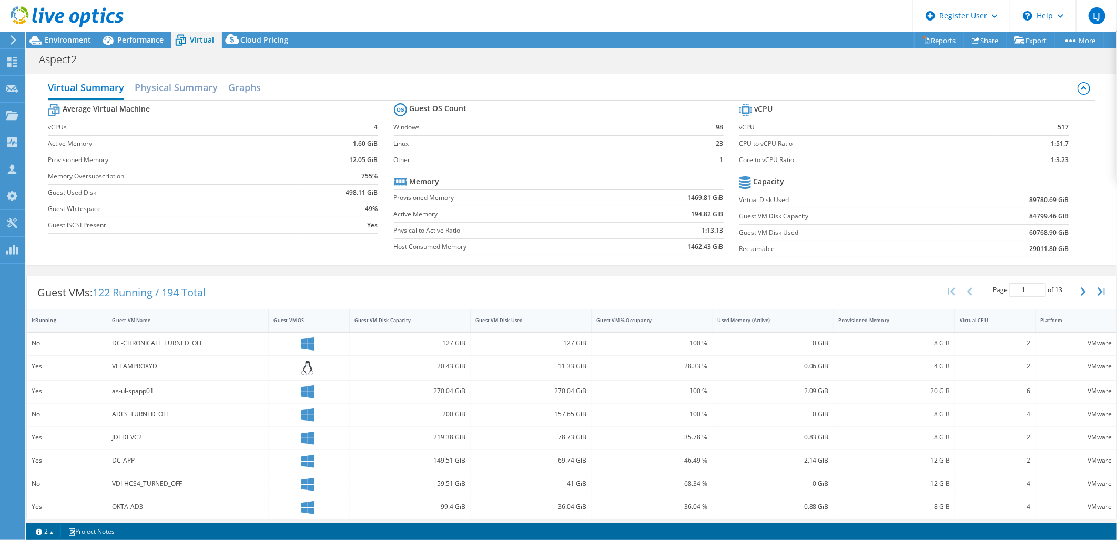
click at [85, 49] on div "Project Actions Project Actions Reports Share Export vSAN ReadyNode Sizer" at bounding box center [571, 286] width 1091 height 508
click at [66, 39] on span "Environment" at bounding box center [68, 40] width 46 height 10
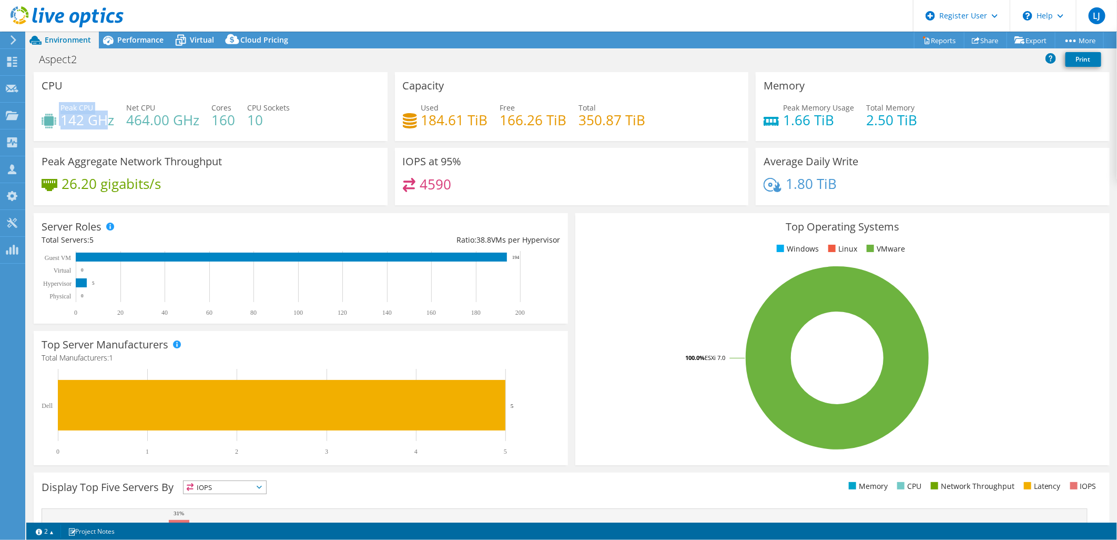
drag, startPoint x: 59, startPoint y: 120, endPoint x: 103, endPoint y: 124, distance: 43.8
click at [103, 124] on div "Peak CPU 142 GHz" at bounding box center [78, 114] width 73 height 24
drag, startPoint x: 103, startPoint y: 124, endPoint x: 122, endPoint y: 126, distance: 19.1
click at [122, 126] on div "Peak CPU 142 GHz Net CPU 464.00 GHz Cores 160 CPU Sockets 10" at bounding box center [211, 119] width 338 height 34
drag, startPoint x: 127, startPoint y: 120, endPoint x: 170, endPoint y: 119, distance: 42.6
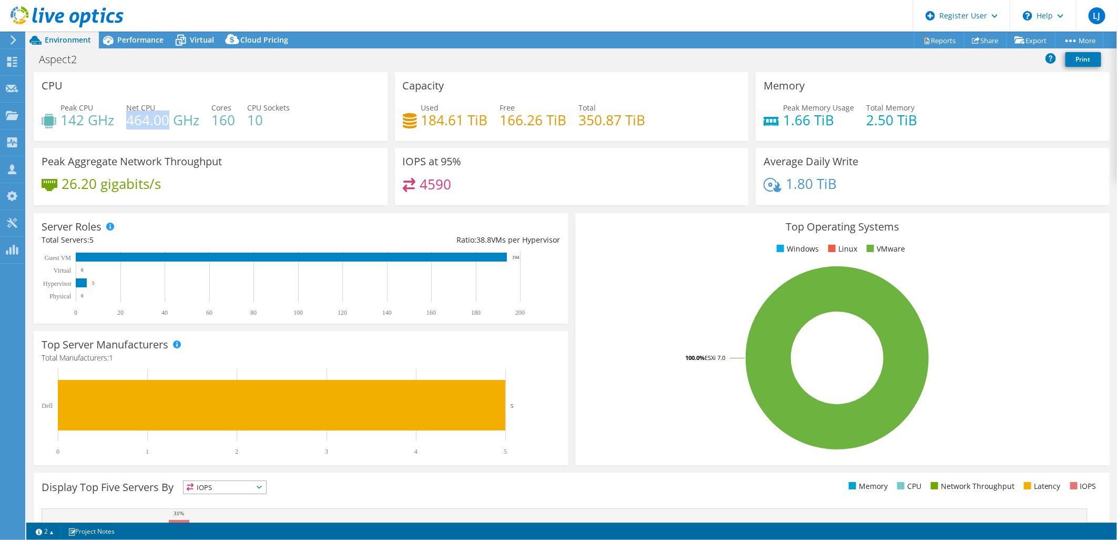
click at [170, 119] on h4 "464.00 GHz" at bounding box center [162, 120] width 73 height 12
drag, startPoint x: 170, startPoint y: 119, endPoint x: 130, endPoint y: 127, distance: 40.8
click at [130, 126] on h4 "464.00 GHz" at bounding box center [162, 120] width 73 height 12
click at [125, 39] on span "Performance" at bounding box center [140, 40] width 46 height 10
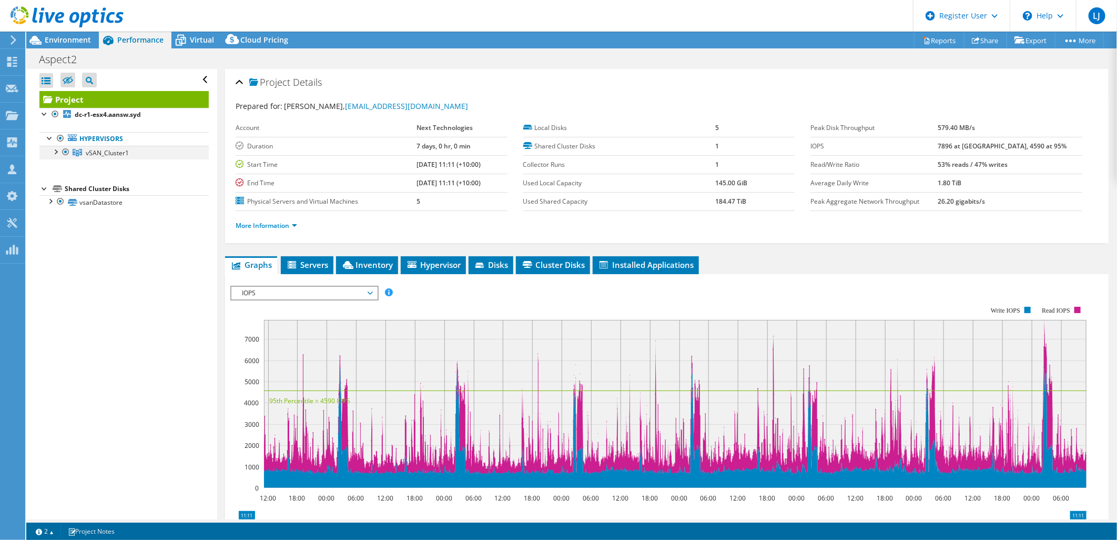
click at [57, 154] on div at bounding box center [55, 151] width 11 height 11
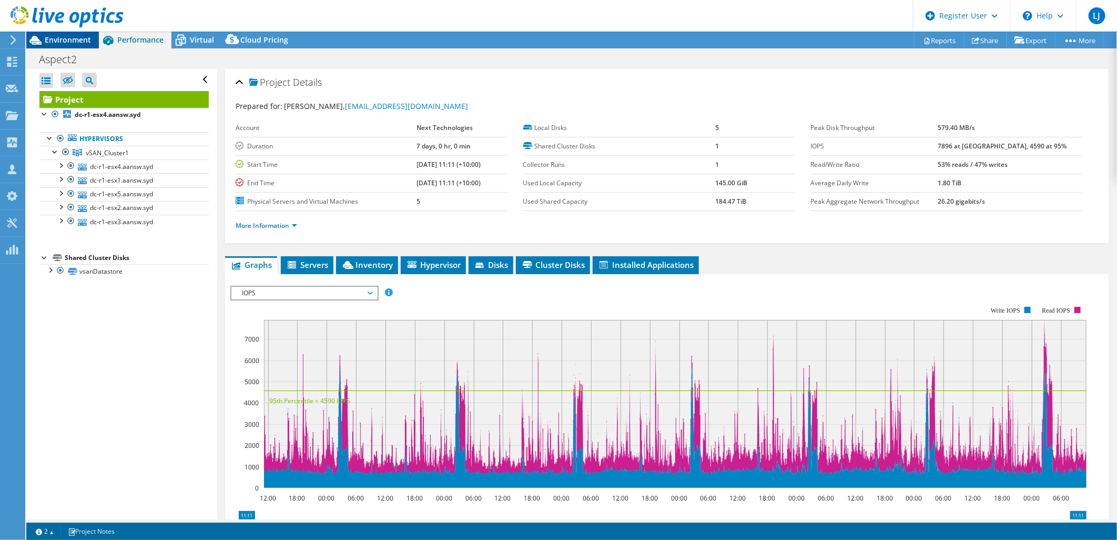
click at [77, 46] on div "Environment" at bounding box center [62, 40] width 73 height 17
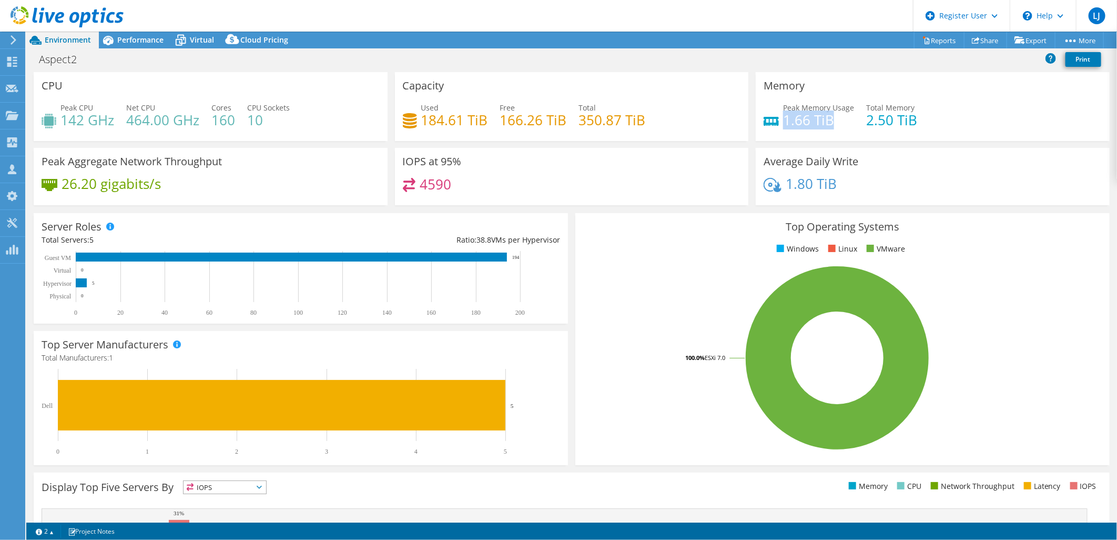
drag, startPoint x: 829, startPoint y: 124, endPoint x: 780, endPoint y: 124, distance: 49.5
click at [783, 123] on h4 "1.66 TiB" at bounding box center [818, 120] width 71 height 12
drag, startPoint x: 780, startPoint y: 124, endPoint x: 863, endPoint y: 124, distance: 83.1
click at [867, 125] on h4 "2.50 TiB" at bounding box center [892, 120] width 51 height 12
drag, startPoint x: 871, startPoint y: 117, endPoint x: 885, endPoint y: 118, distance: 13.7
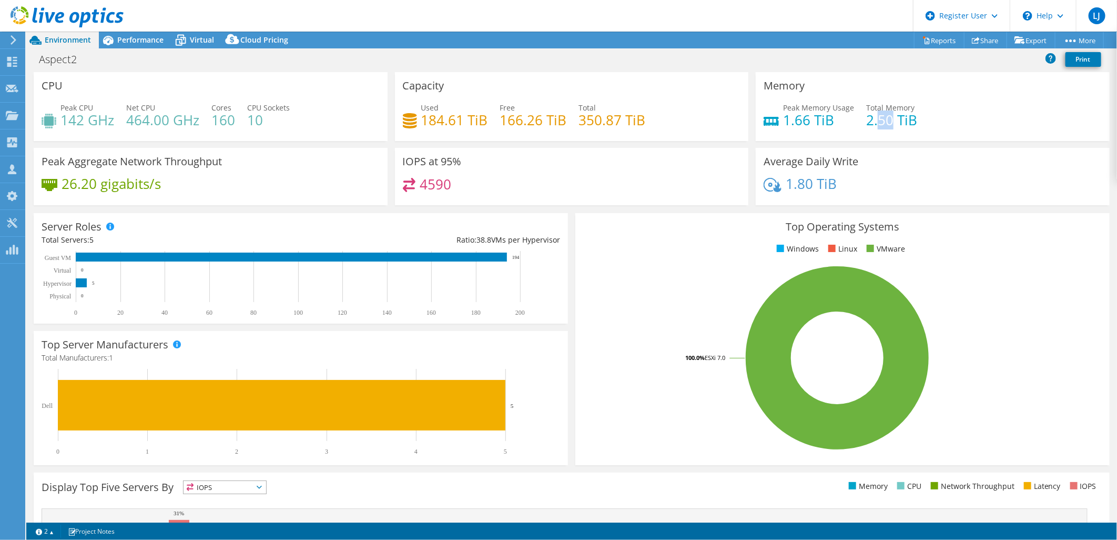
click at [885, 118] on h4 "2.50 TiB" at bounding box center [892, 120] width 51 height 12
drag, startPoint x: 885, startPoint y: 118, endPoint x: 861, endPoint y: 118, distance: 23.7
click at [859, 118] on div "Peak Memory Usage 1.66 TiB Total Memory 2.50 TiB" at bounding box center [933, 119] width 338 height 34
drag, startPoint x: 872, startPoint y: 120, endPoint x: 884, endPoint y: 119, distance: 12.7
click at [884, 119] on h4 "2.50 TiB" at bounding box center [892, 120] width 51 height 12
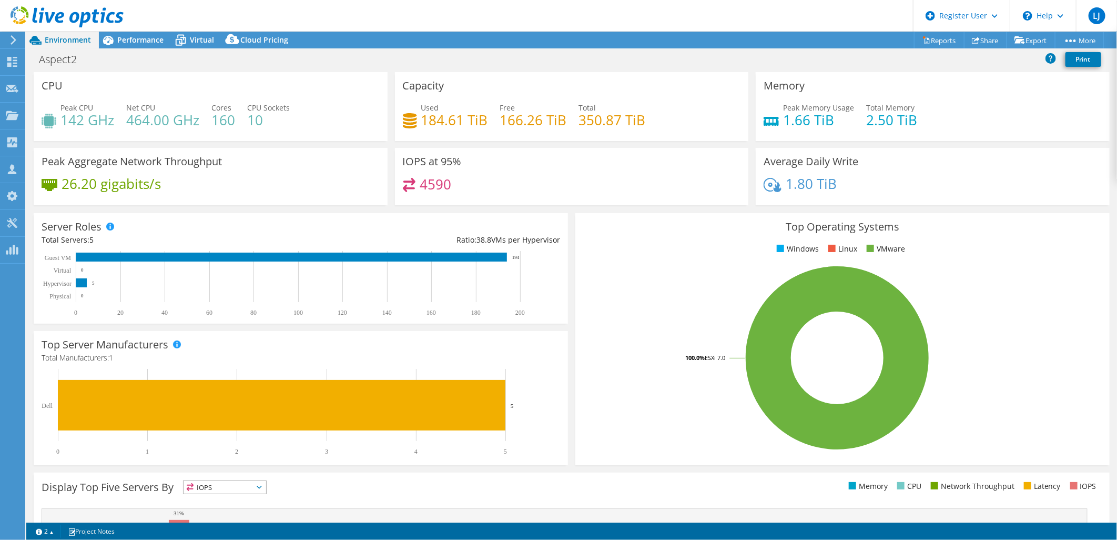
drag, startPoint x: 884, startPoint y: 119, endPoint x: 811, endPoint y: 123, distance: 73.3
click at [810, 123] on h4 "1.66 TiB" at bounding box center [818, 120] width 71 height 12
drag, startPoint x: 787, startPoint y: 123, endPoint x: 854, endPoint y: 123, distance: 67.3
click at [854, 123] on div "Peak Memory Usage 1.66 TiB Total Memory 2.50 TiB" at bounding box center [933, 119] width 338 height 34
click at [554, 183] on div "4590" at bounding box center [572, 189] width 338 height 23
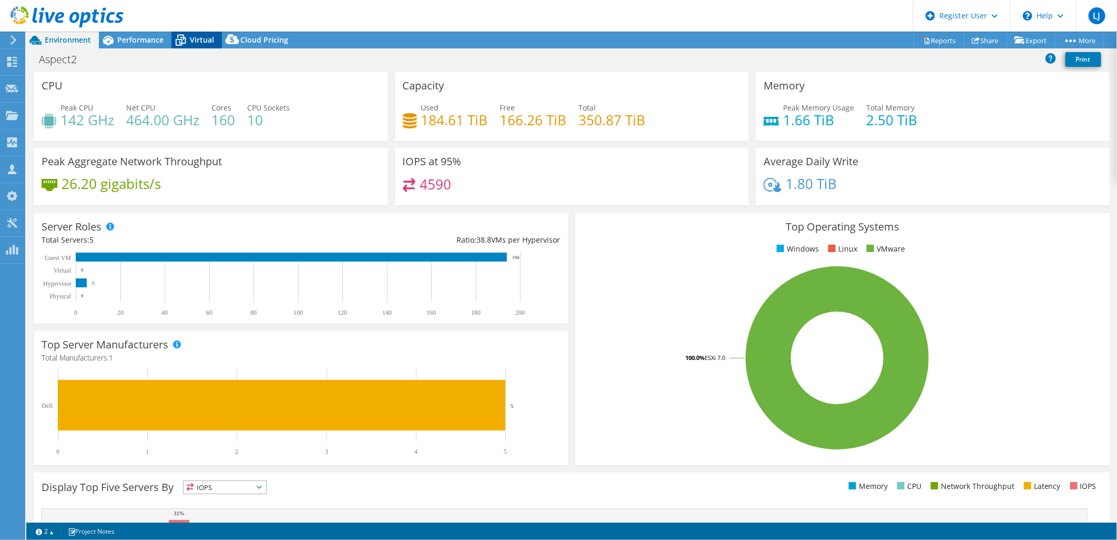
click at [200, 43] on span "Virtual" at bounding box center [202, 40] width 24 height 10
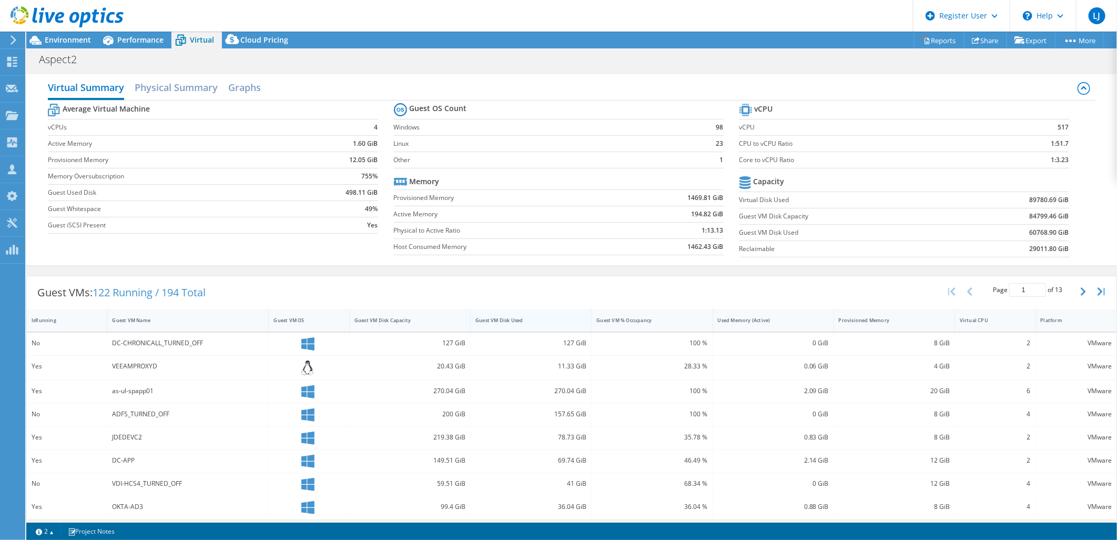
click at [498, 327] on div "Guest VM Disk Used" at bounding box center [525, 320] width 108 height 16
click at [499, 323] on div "Guest VM Disk Used" at bounding box center [525, 320] width 98 height 7
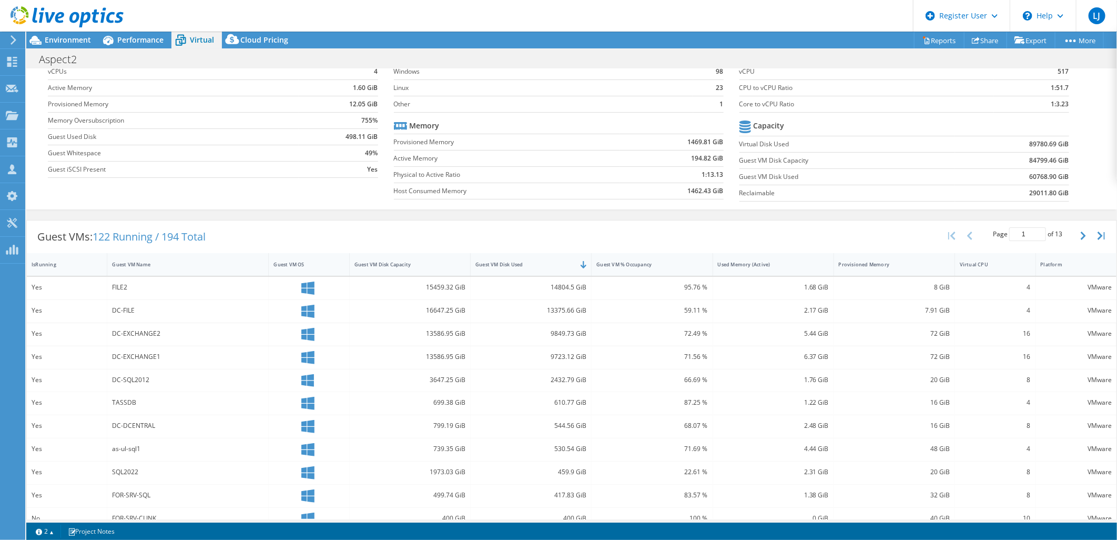
scroll to position [117, 0]
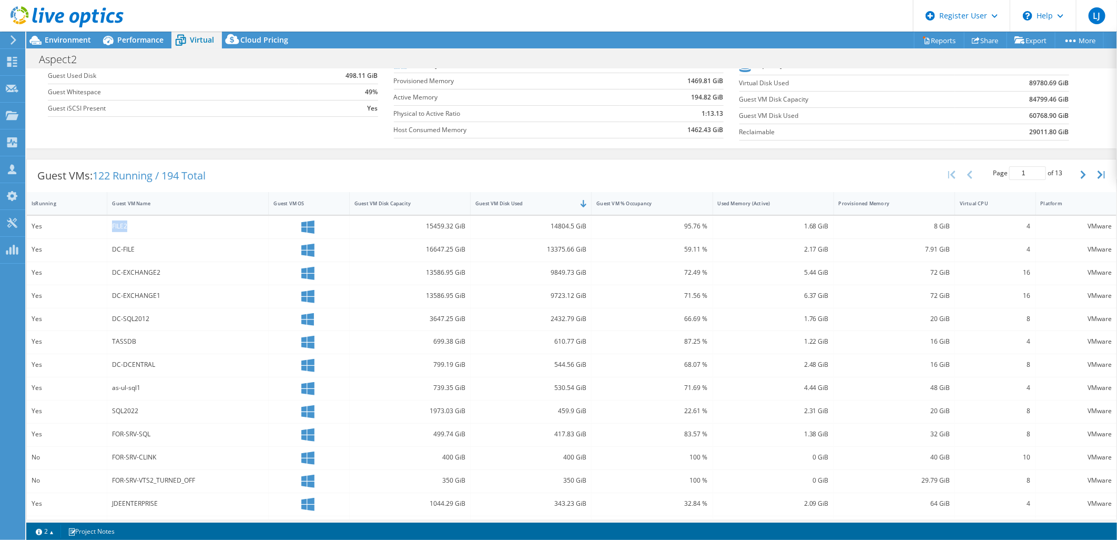
drag, startPoint x: 150, startPoint y: 223, endPoint x: 113, endPoint y: 223, distance: 37.4
click at [113, 223] on div "FILE2" at bounding box center [188, 226] width 152 height 12
drag, startPoint x: 113, startPoint y: 224, endPoint x: 108, endPoint y: 247, distance: 24.1
click at [108, 247] on div "DC-FILE" at bounding box center [188, 250] width 162 height 23
drag, startPoint x: 108, startPoint y: 247, endPoint x: 112, endPoint y: 272, distance: 24.9
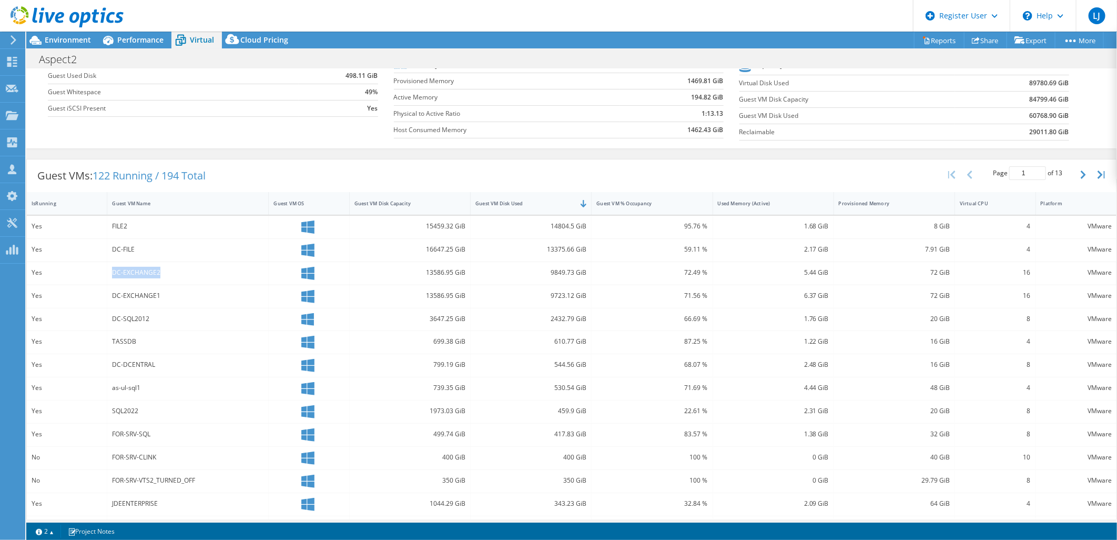
click at [112, 272] on div "DC-EXCHANGE2" at bounding box center [188, 273] width 152 height 12
drag, startPoint x: 113, startPoint y: 275, endPoint x: 113, endPoint y: 299, distance: 24.2
click at [113, 299] on div "DC-EXCHANGE1" at bounding box center [188, 296] width 162 height 23
drag, startPoint x: 113, startPoint y: 299, endPoint x: 87, endPoint y: 318, distance: 32.7
click at [87, 318] on div "Yes DC-SQL2012 3647.25 GiB 2432.79 GiB 66.69 % 1.76 GiB 20 GiB 8 VMware" at bounding box center [572, 319] width 1090 height 23
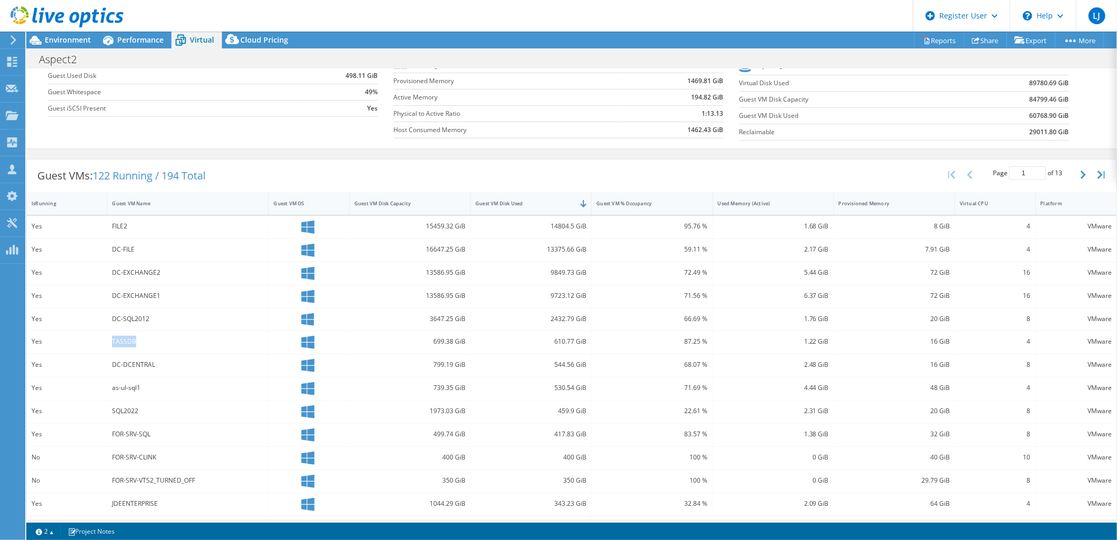
drag, startPoint x: 87, startPoint y: 318, endPoint x: 106, endPoint y: 335, distance: 25.3
click at [106, 335] on div "Yes TASSDB 699.38 GiB 610.77 GiB 87.25 % 1.22 GiB 16 GiB 4 VMware" at bounding box center [572, 342] width 1090 height 23
copy div "TASSDB"
drag, startPoint x: 105, startPoint y: 296, endPoint x: 124, endPoint y: 297, distance: 18.4
click at [106, 296] on div "Yes" at bounding box center [67, 296] width 80 height 23
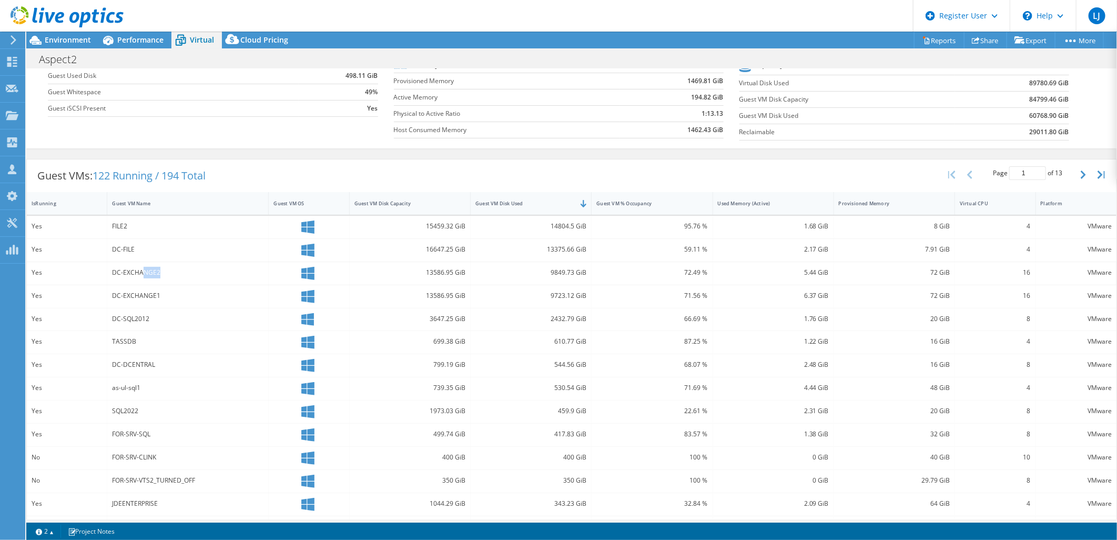
drag, startPoint x: 170, startPoint y: 266, endPoint x: 143, endPoint y: 267, distance: 27.4
click at [143, 267] on div "DC-EXCHANGE2" at bounding box center [188, 273] width 152 height 12
drag, startPoint x: 145, startPoint y: 270, endPoint x: 162, endPoint y: 277, distance: 17.5
click at [162, 277] on div "DC-EXCHANGE2" at bounding box center [188, 273] width 152 height 12
drag, startPoint x: 155, startPoint y: 273, endPoint x: 124, endPoint y: 275, distance: 31.6
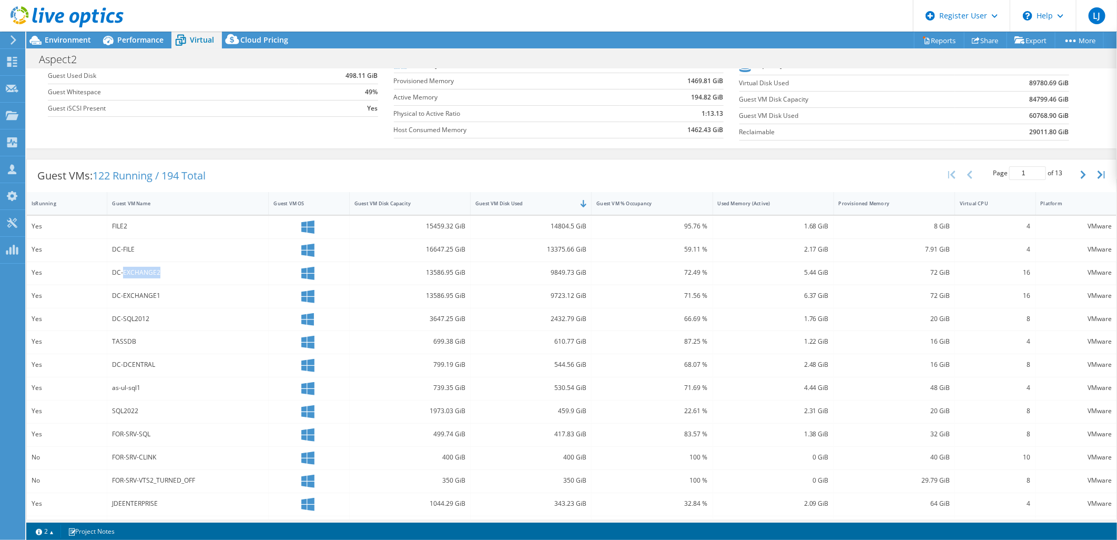
click at [124, 275] on div "DC-EXCHANGE2" at bounding box center [188, 273] width 152 height 12
drag, startPoint x: 124, startPoint y: 275, endPoint x: 133, endPoint y: 298, distance: 25.5
click at [133, 298] on div "DC-EXCHANGE1" at bounding box center [188, 296] width 152 height 12
drag, startPoint x: 133, startPoint y: 298, endPoint x: 323, endPoint y: 369, distance: 202.3
click at [260, 364] on div "DC-DCENTRAL" at bounding box center [188, 365] width 162 height 23
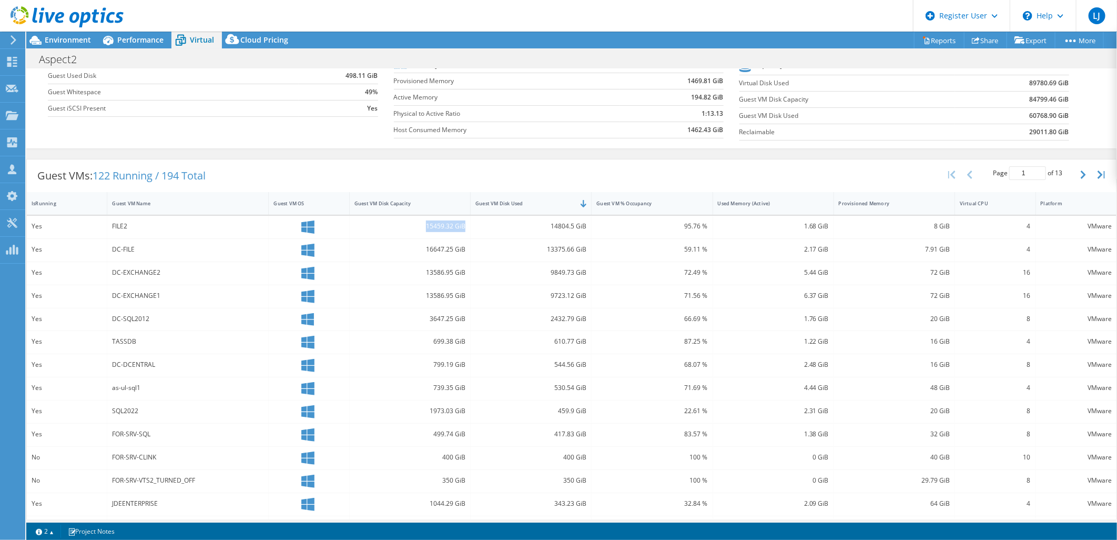
drag, startPoint x: 407, startPoint y: 228, endPoint x: 460, endPoint y: 229, distance: 53.7
click at [460, 229] on div "15459.32 GiB" at bounding box center [410, 226] width 111 height 12
drag, startPoint x: 460, startPoint y: 229, endPoint x: 461, endPoint y: 254, distance: 24.7
click at [461, 254] on div "16647.25 GiB" at bounding box center [410, 250] width 111 height 12
drag, startPoint x: 461, startPoint y: 254, endPoint x: 555, endPoint y: 281, distance: 97.7
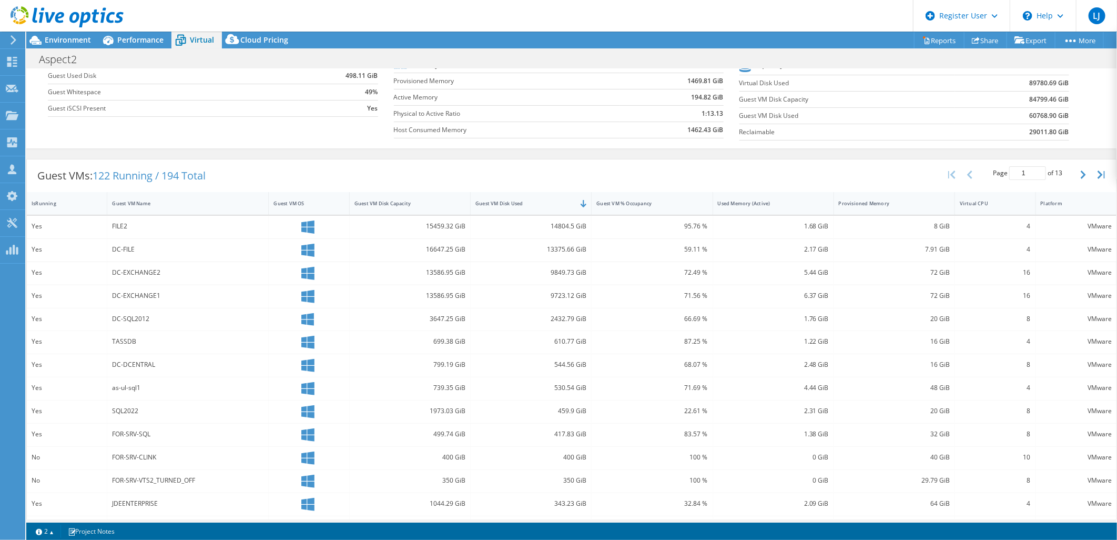
click at [555, 282] on div "9849.73 GiB" at bounding box center [531, 273] width 121 height 23
drag, startPoint x: 544, startPoint y: 229, endPoint x: 584, endPoint y: 225, distance: 40.2
click at [584, 225] on div "14804.5 GiB" at bounding box center [531, 227] width 121 height 23
drag, startPoint x: 582, startPoint y: 228, endPoint x: 588, endPoint y: 249, distance: 22.5
click at [590, 249] on div "Yes DC-FILE 16647.25 GiB 13375.66 GiB 59.11 % 2.17 GiB 7.91 GiB 4 VMware" at bounding box center [572, 250] width 1090 height 23
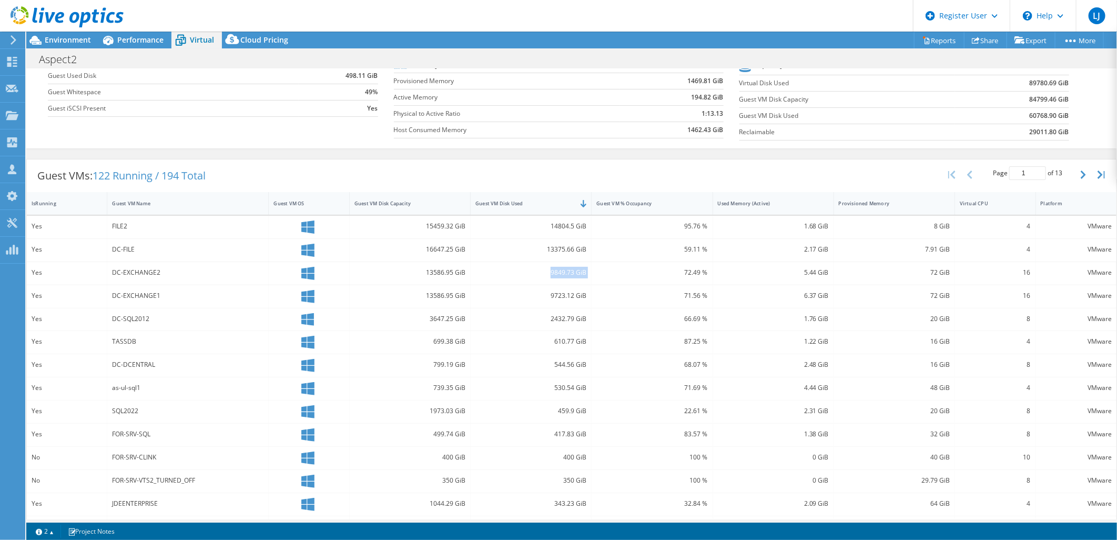
drag, startPoint x: 588, startPoint y: 249, endPoint x: 595, endPoint y: 272, distance: 23.5
click at [596, 272] on div "Yes DC-EXCHANGE2 13586.95 GiB 9849.73 GiB 72.49 % 5.44 GiB 72 GiB 16 VMware" at bounding box center [572, 273] width 1090 height 23
click at [193, 235] on div "FILE2" at bounding box center [188, 227] width 162 height 23
drag, startPoint x: 152, startPoint y: 230, endPoint x: 111, endPoint y: 228, distance: 40.6
click at [111, 228] on div "FILE2" at bounding box center [188, 227] width 162 height 23
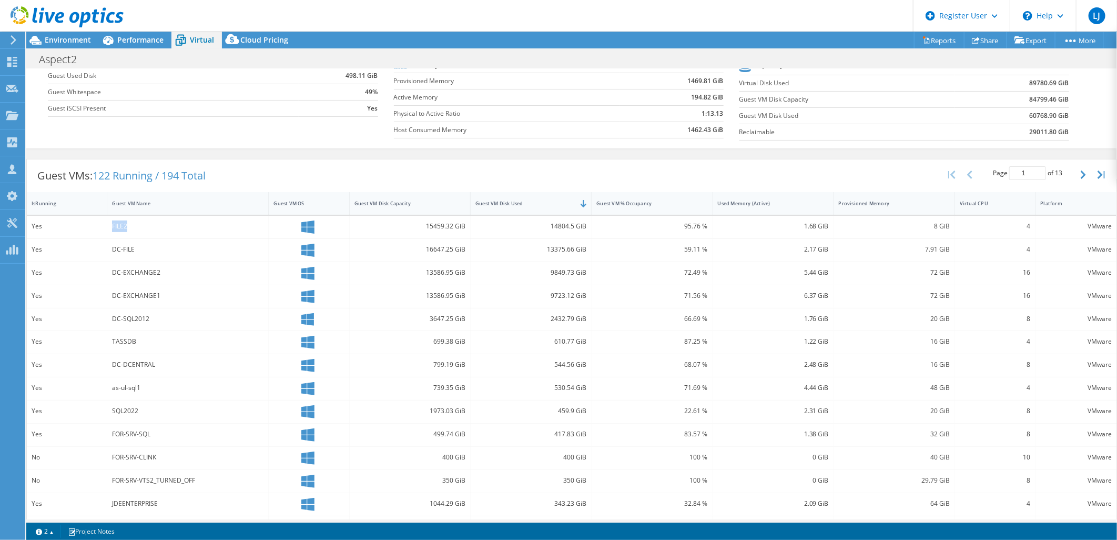
drag, startPoint x: 111, startPoint y: 228, endPoint x: 143, endPoint y: 235, distance: 32.3
click at [143, 235] on div "FILE2" at bounding box center [188, 227] width 162 height 23
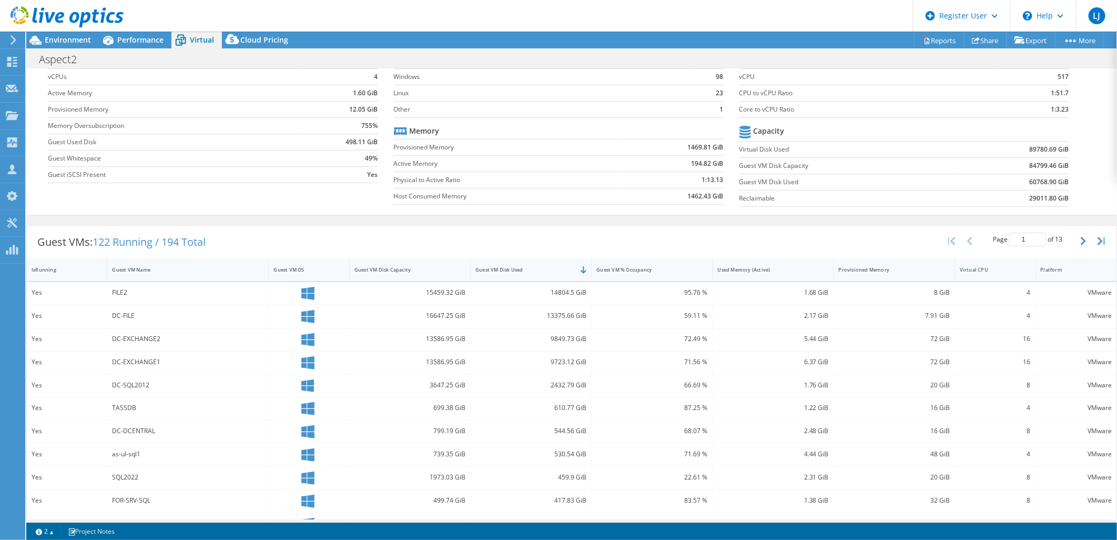
scroll to position [0, 0]
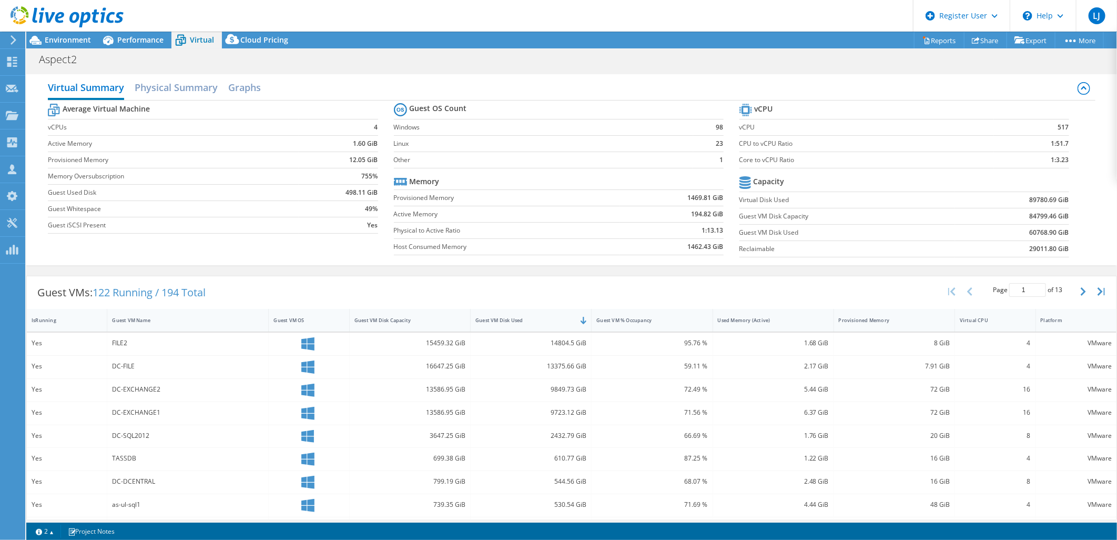
click at [66, 30] on div at bounding box center [62, 17] width 124 height 35
click at [66, 34] on div at bounding box center [62, 17] width 124 height 35
click at [67, 36] on span "Environment" at bounding box center [68, 40] width 46 height 10
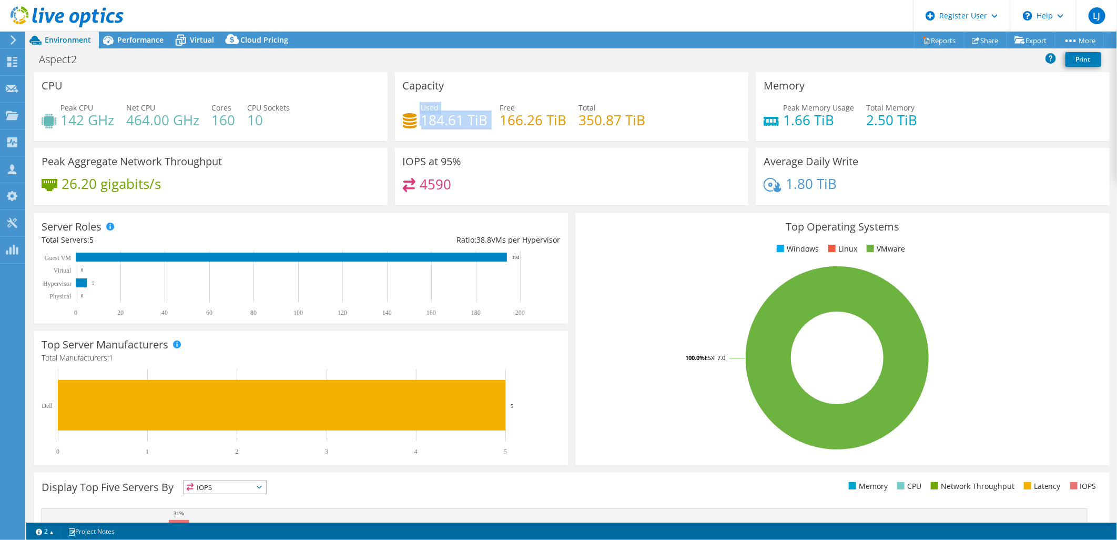
drag, startPoint x: 480, startPoint y: 120, endPoint x: 408, endPoint y: 119, distance: 72.6
click at [408, 119] on div "Used 184.61 TiB Free 166.26 TiB Total 350.87 TiB" at bounding box center [572, 119] width 338 height 34
drag, startPoint x: 408, startPoint y: 119, endPoint x: 459, endPoint y: 146, distance: 57.2
click at [428, 148] on div "IOPS at 95% 4590" at bounding box center [572, 176] width 354 height 57
click at [972, 38] on icon at bounding box center [976, 40] width 8 height 8
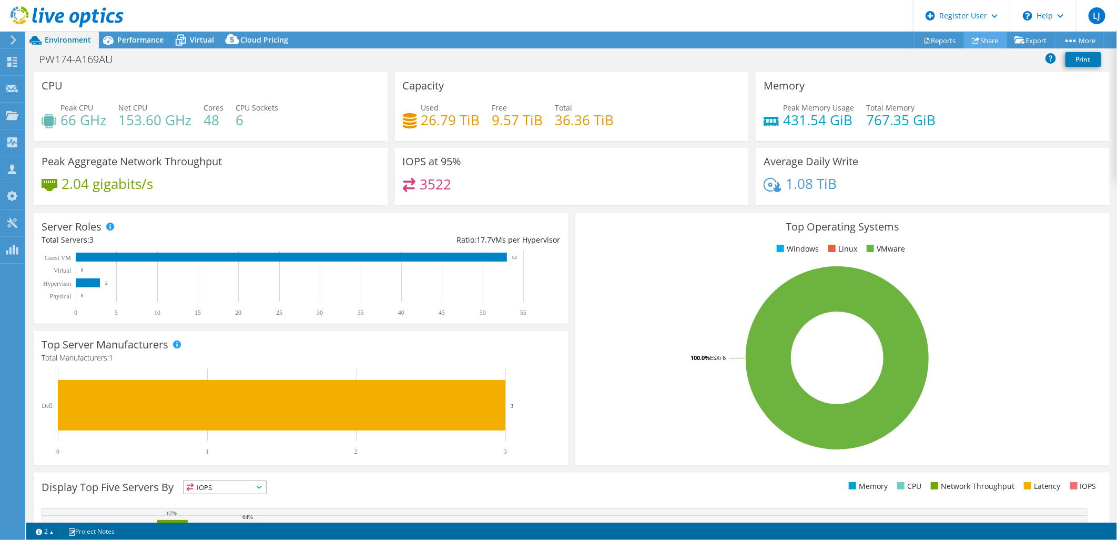
click at [986, 37] on link "Share" at bounding box center [985, 40] width 43 height 16
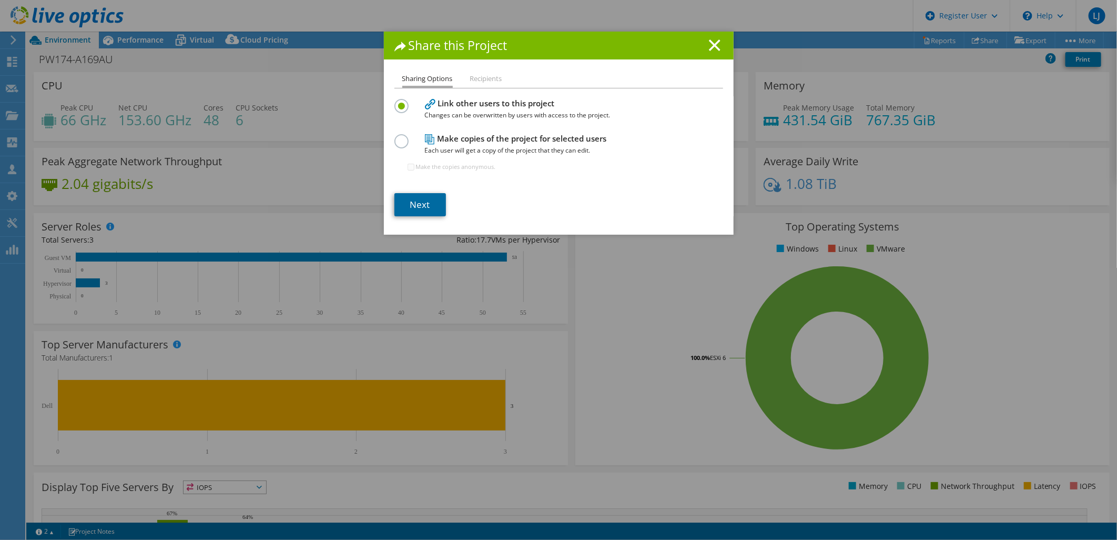
click at [412, 204] on link "Next" at bounding box center [421, 204] width 52 height 23
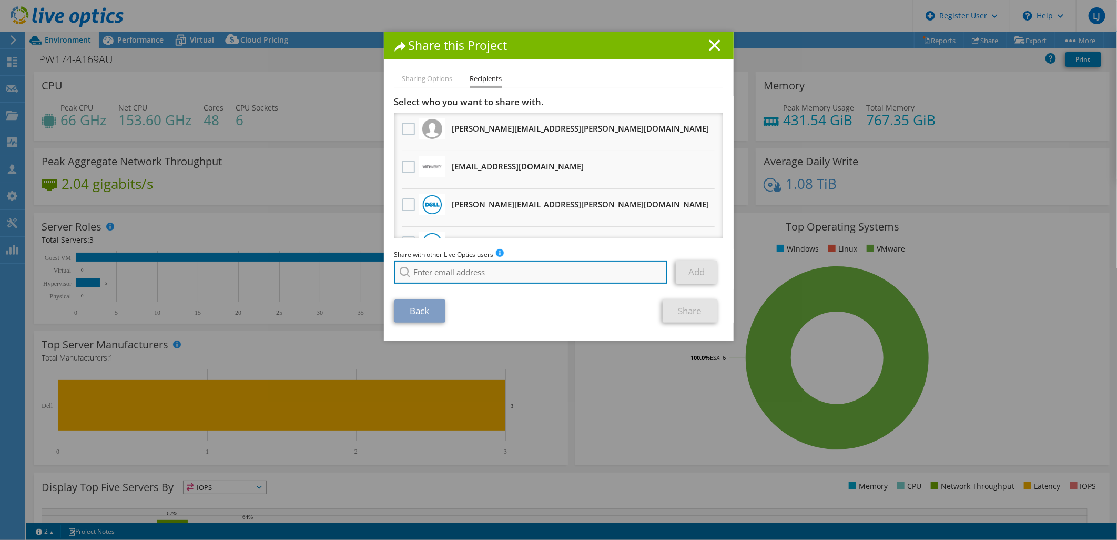
click at [476, 270] on input "search" at bounding box center [532, 271] width 274 height 23
type input "Eva.Z"
drag, startPoint x: 586, startPoint y: 275, endPoint x: 207, endPoint y: 273, distance: 378.8
click at [207, 273] on div "Share this Project Sharing Options Recipients Link other users to this project …" at bounding box center [558, 270] width 1117 height 477
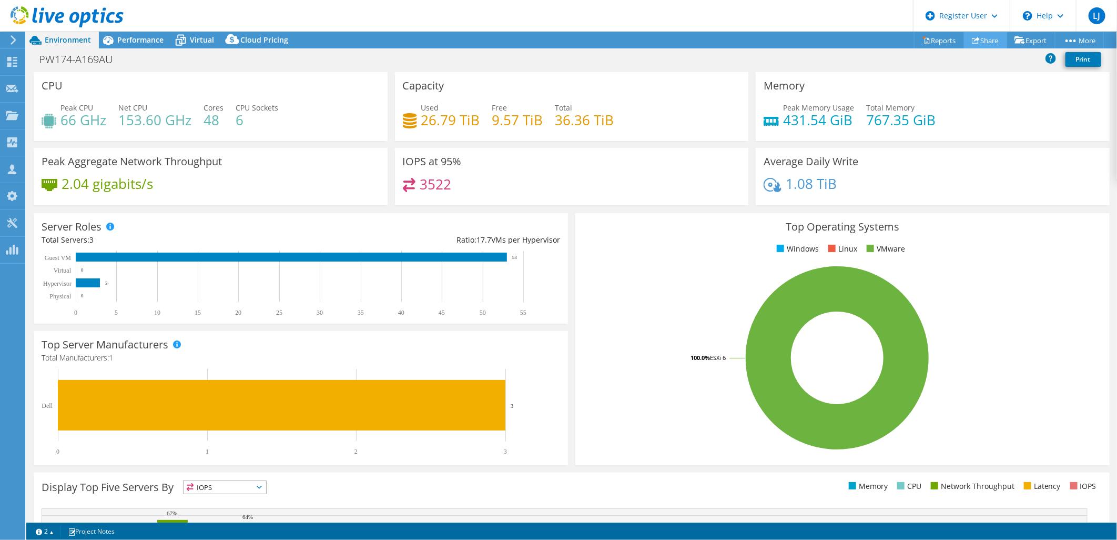
click at [985, 41] on link "Share" at bounding box center [985, 40] width 43 height 16
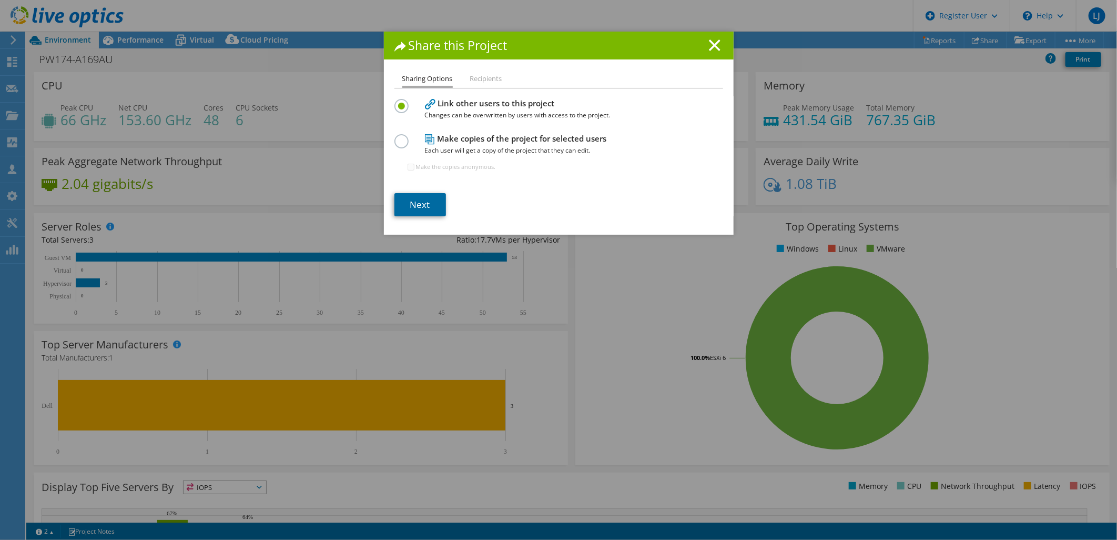
click at [417, 207] on link "Next" at bounding box center [421, 204] width 52 height 23
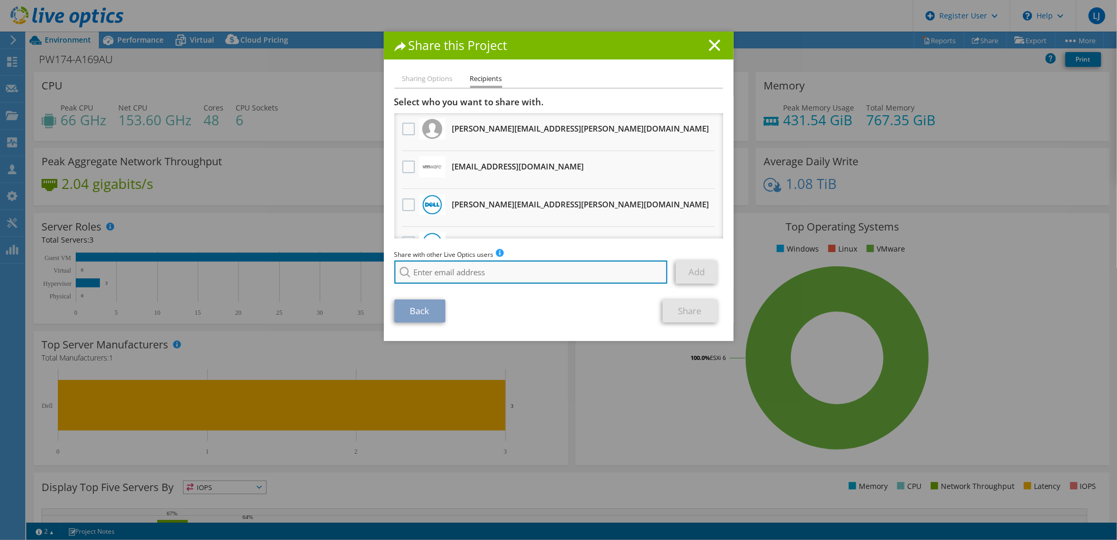
click at [446, 277] on input "search" at bounding box center [532, 271] width 274 height 23
paste input "[EMAIL_ADDRESS][DOMAIN_NAME]"
type input "[EMAIL_ADDRESS][DOMAIN_NAME]"
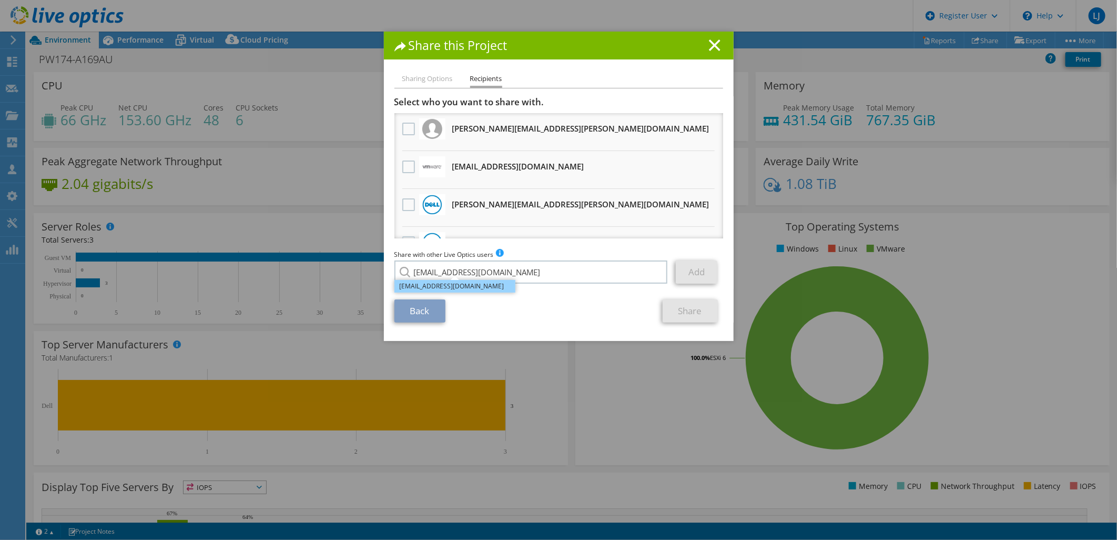
click at [467, 288] on li "[EMAIL_ADDRESS][DOMAIN_NAME]" at bounding box center [455, 286] width 121 height 13
click at [703, 267] on link "Add" at bounding box center [697, 271] width 42 height 23
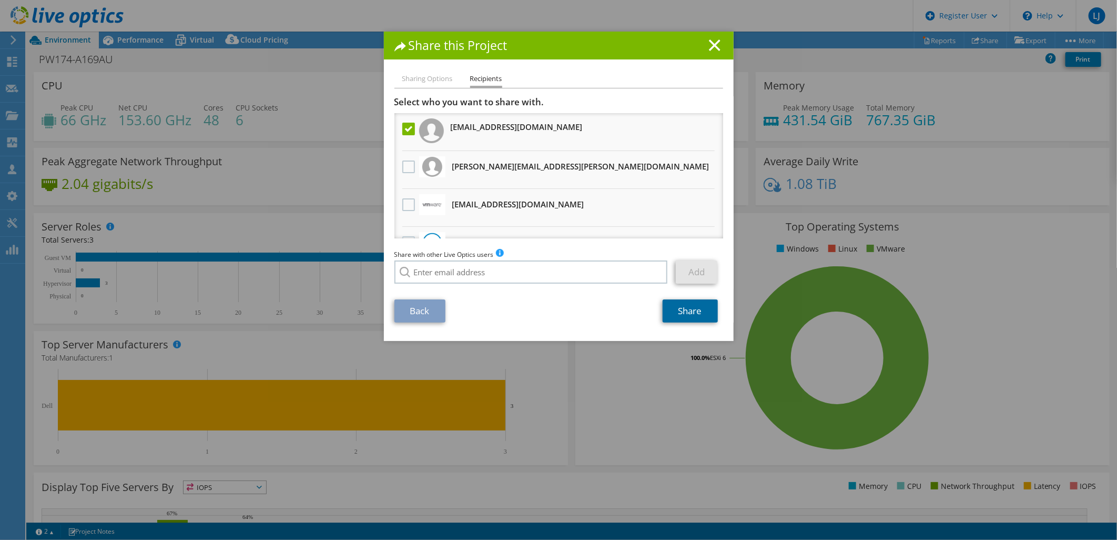
click at [690, 308] on link "Share" at bounding box center [690, 310] width 55 height 23
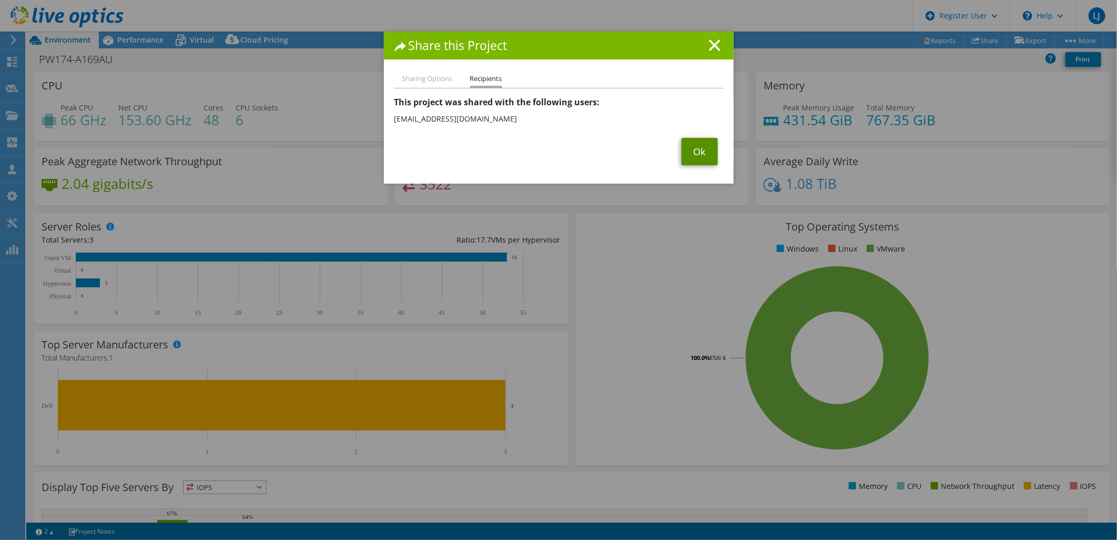
click at [695, 147] on link "Ok" at bounding box center [700, 151] width 36 height 27
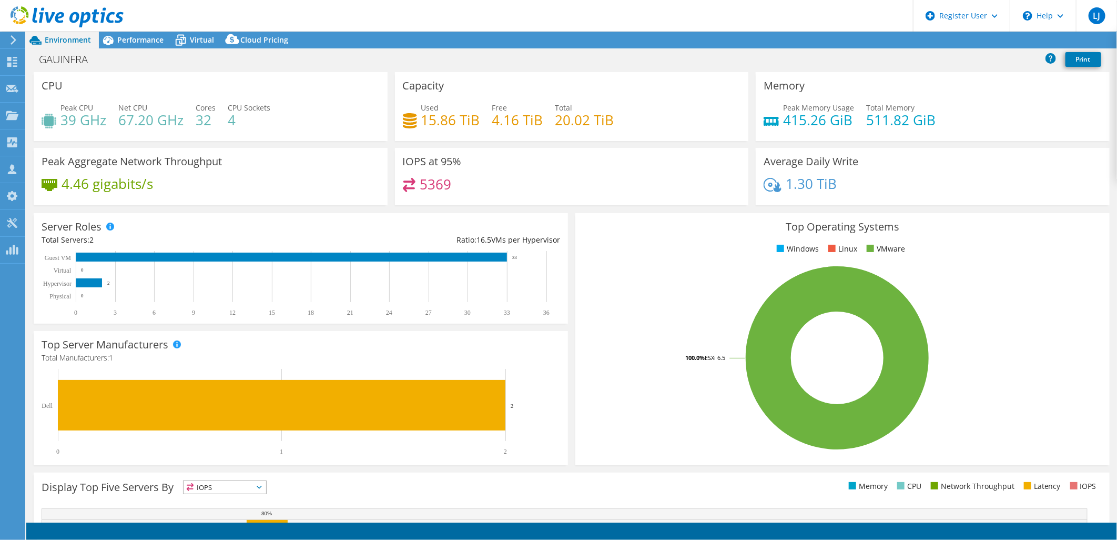
select select "[GEOGRAPHIC_DATA]"
select select "AUD"
click at [972, 37] on icon at bounding box center [976, 40] width 8 height 8
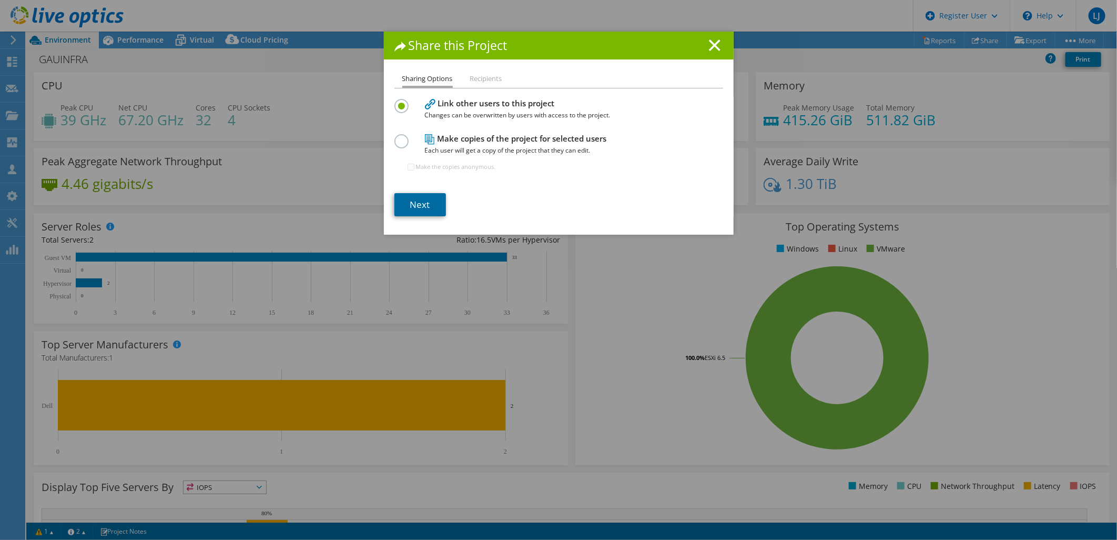
click at [407, 206] on link "Next" at bounding box center [421, 204] width 52 height 23
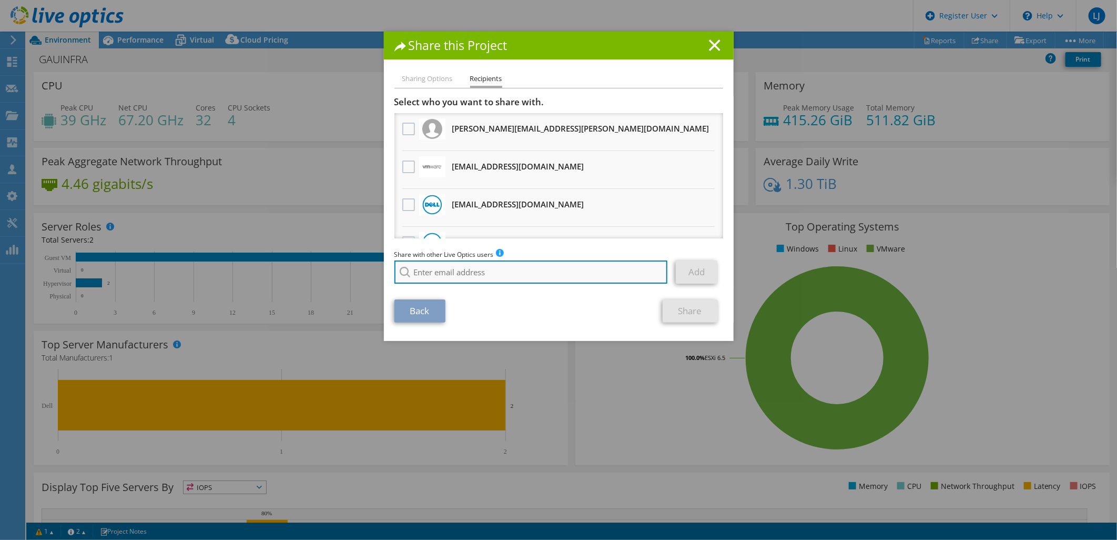
click at [522, 273] on input "search" at bounding box center [532, 271] width 274 height 23
paste input "[EMAIL_ADDRESS][DOMAIN_NAME]"
type input "[EMAIL_ADDRESS][DOMAIN_NAME]"
click at [459, 290] on li "[EMAIL_ADDRESS][DOMAIN_NAME]" at bounding box center [455, 286] width 121 height 13
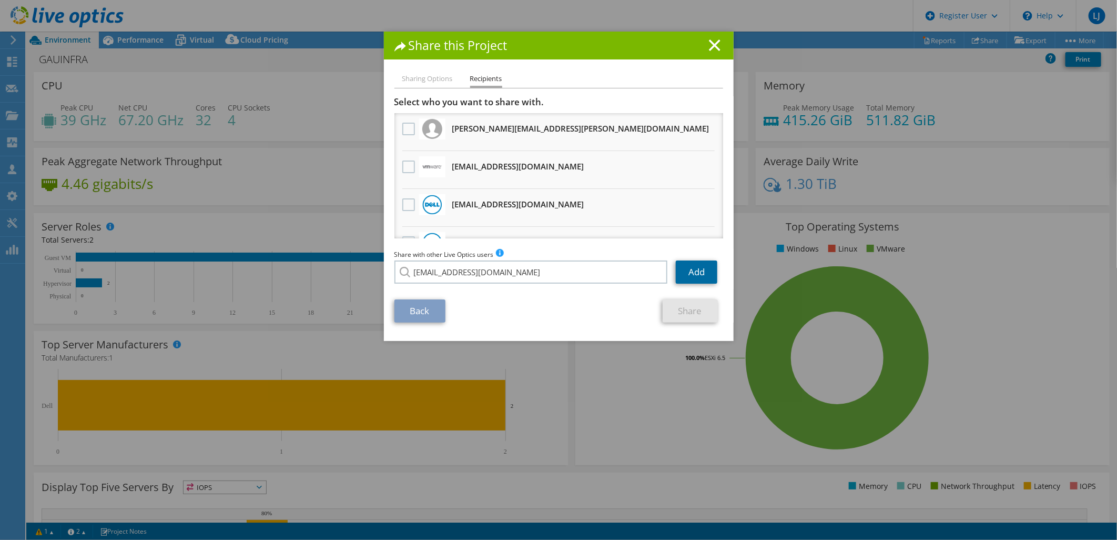
click at [699, 265] on link "Add" at bounding box center [697, 271] width 42 height 23
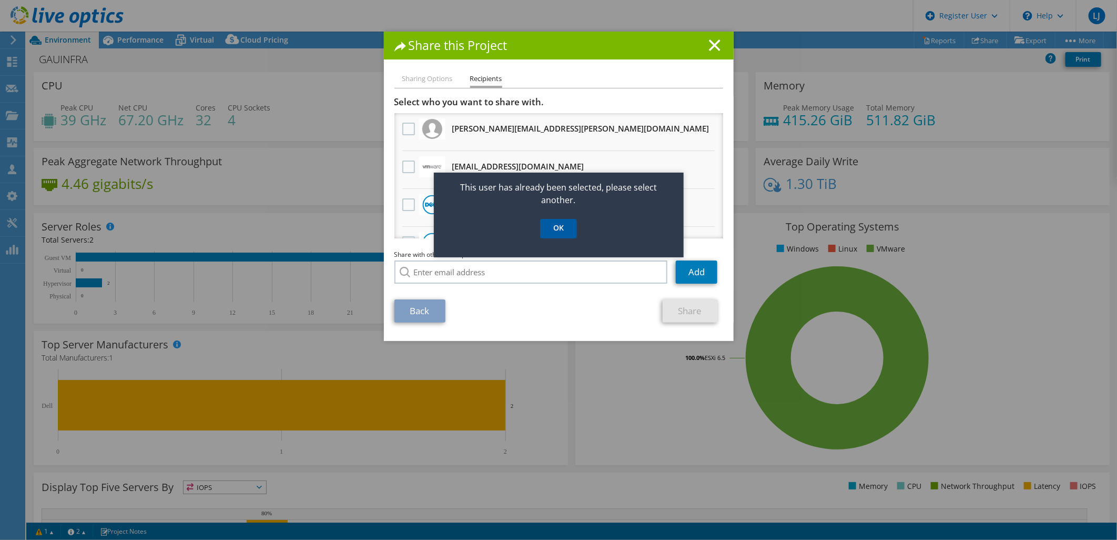
click at [546, 228] on link "OK" at bounding box center [558, 228] width 37 height 19
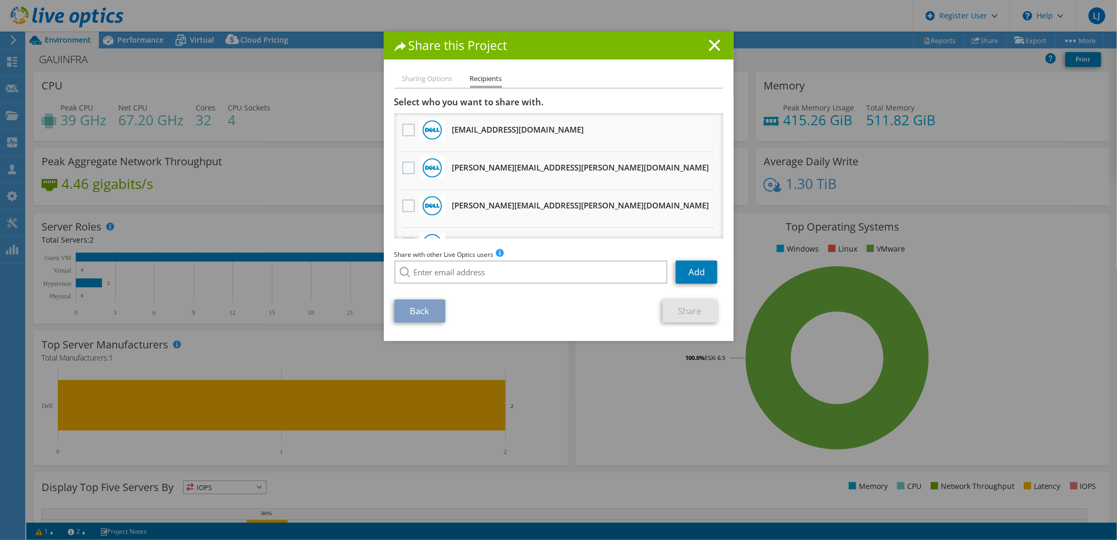
scroll to position [16, 0]
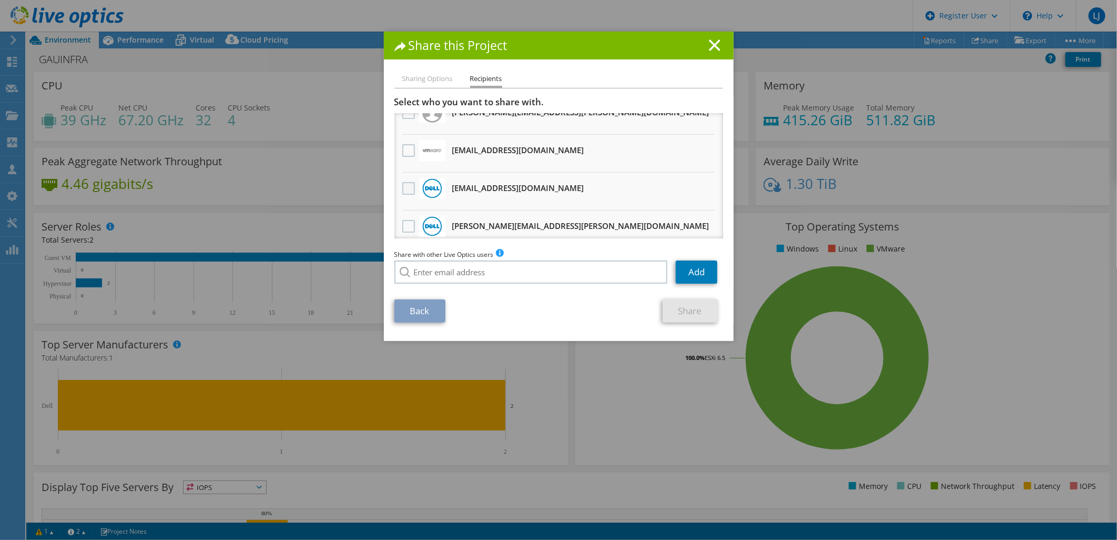
click at [407, 186] on label at bounding box center [409, 188] width 15 height 13
click at [0, 0] on input "checkbox" at bounding box center [0, 0] width 0 height 0
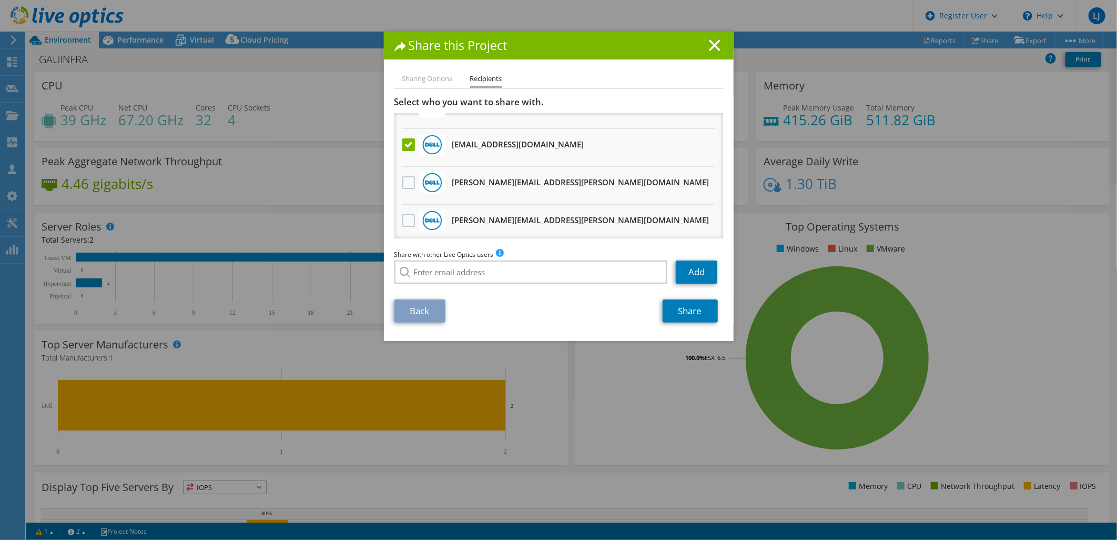
scroll to position [133, 0]
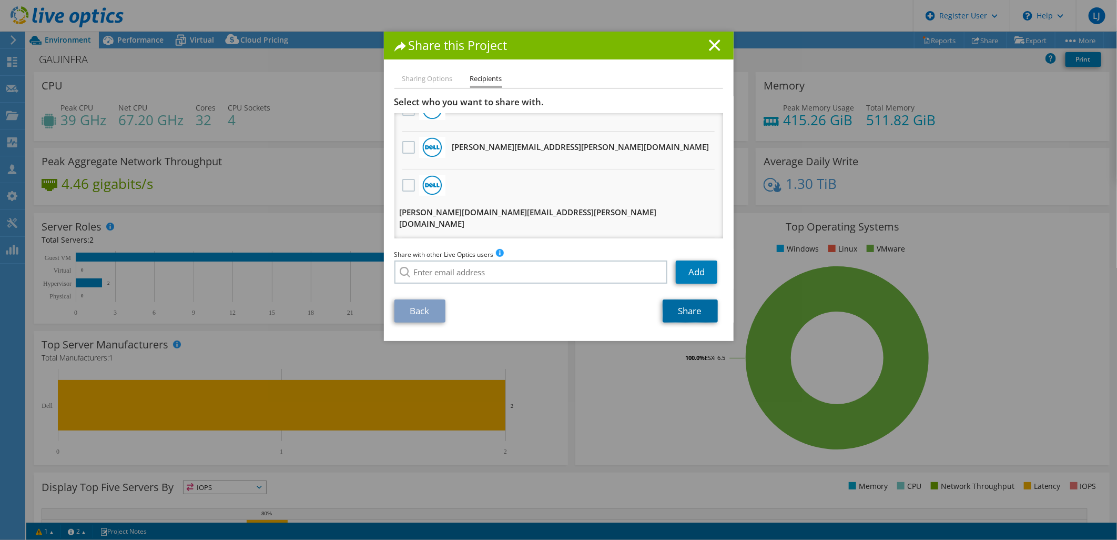
drag, startPoint x: 686, startPoint y: 311, endPoint x: 693, endPoint y: 326, distance: 16.9
click at [686, 311] on link "Share" at bounding box center [690, 310] width 55 height 23
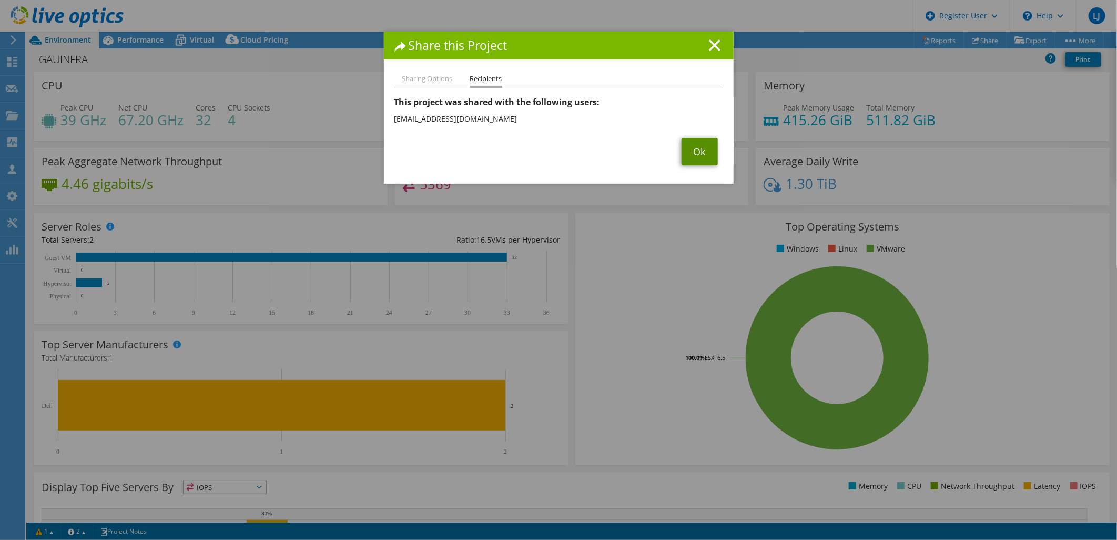
click at [690, 152] on link "Ok" at bounding box center [700, 151] width 36 height 27
